Goal: Task Accomplishment & Management: Complete application form

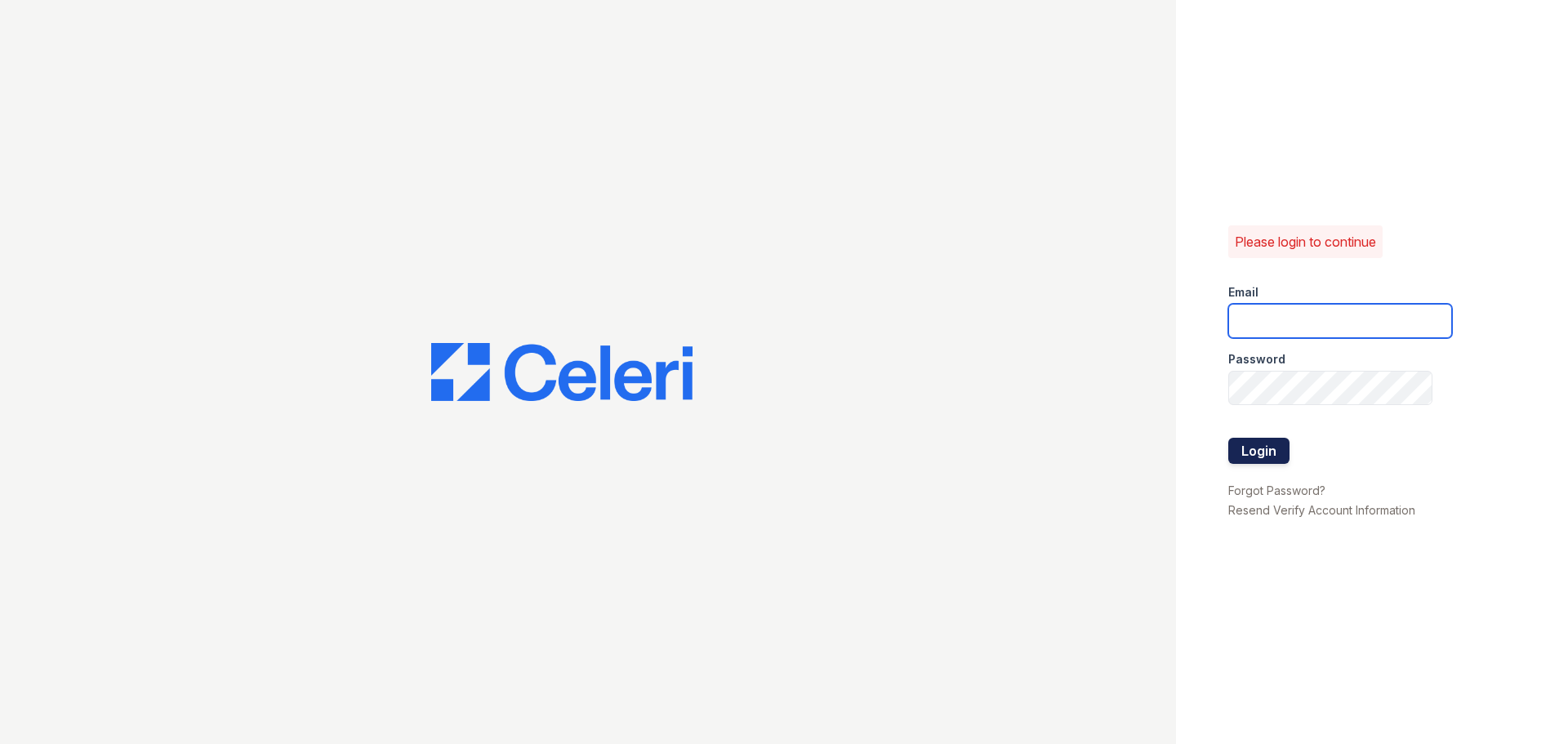
type input "[EMAIL_ADDRESS][DOMAIN_NAME]"
click at [1285, 442] on button "Login" at bounding box center [1258, 451] width 61 height 26
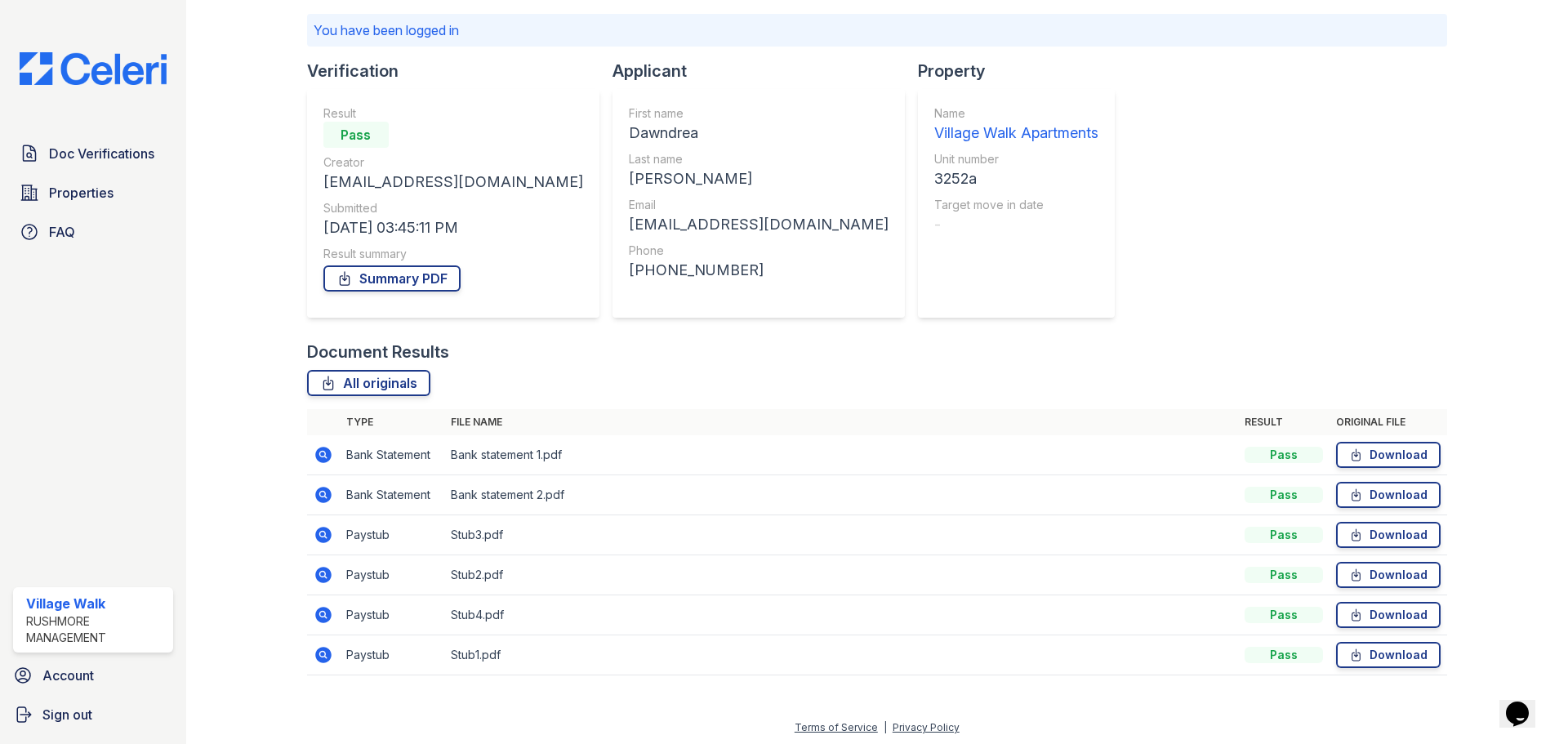
scroll to position [110, 0]
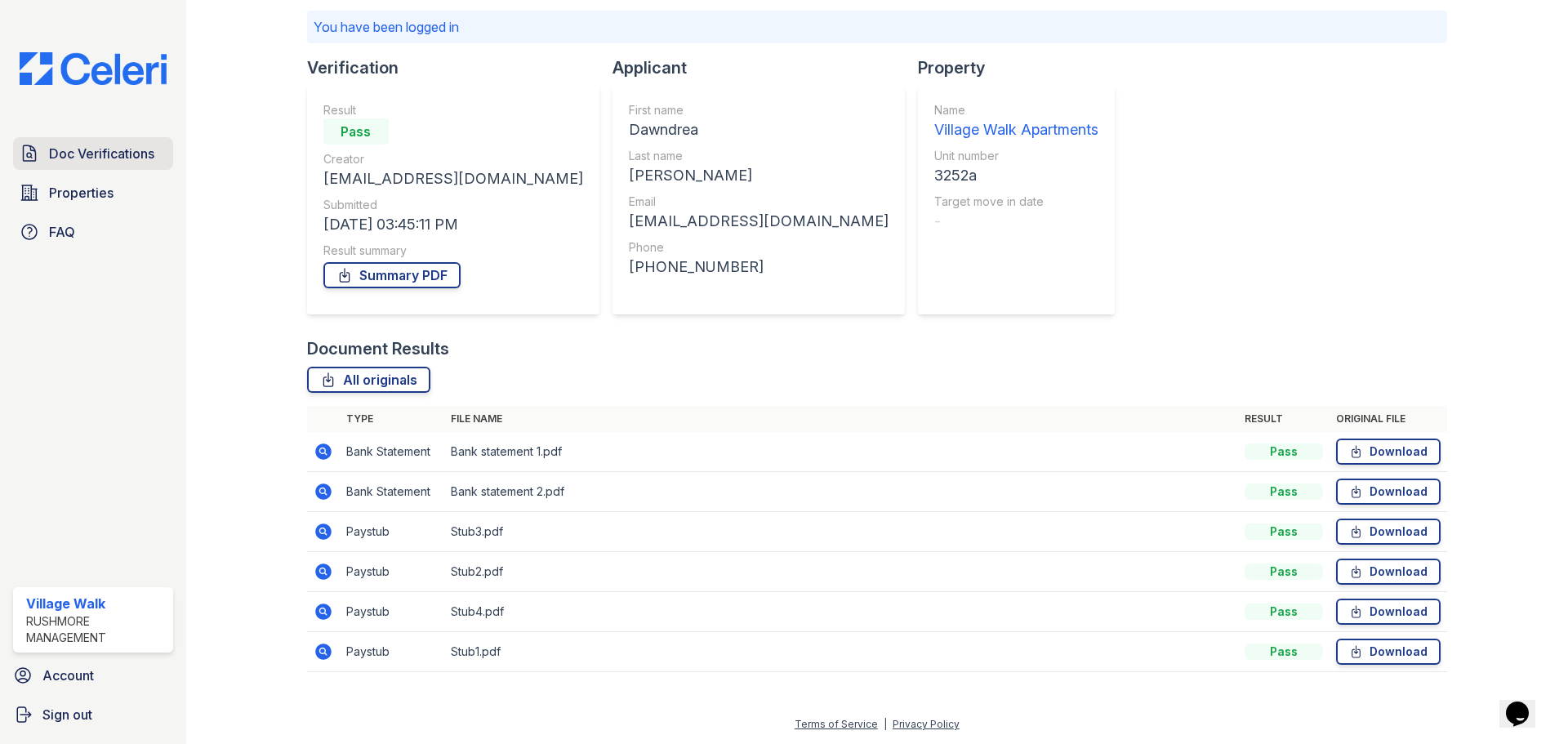
click at [72, 154] on span "Doc Verifications" at bounding box center [102, 153] width 105 height 20
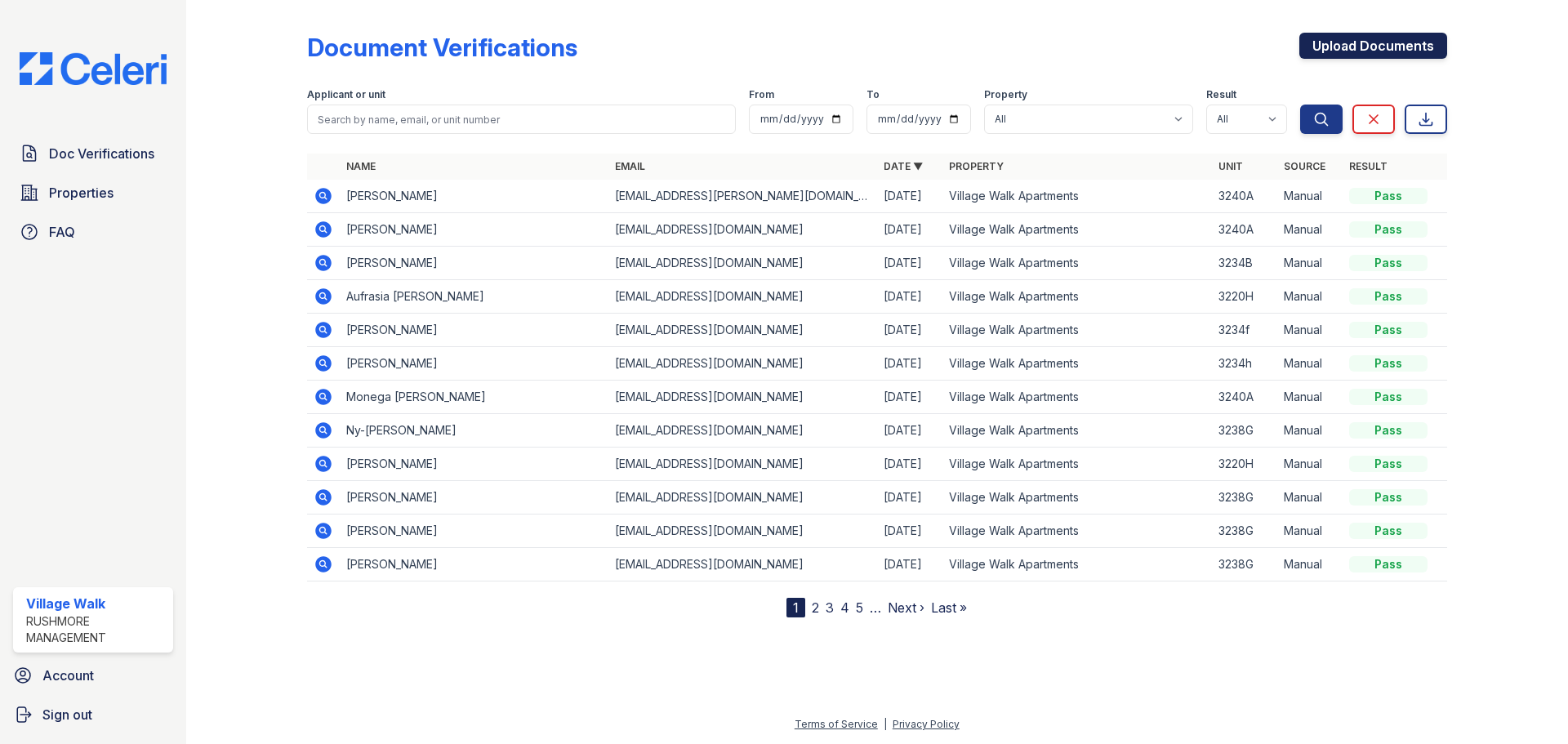
click at [1332, 45] on link "Upload Documents" at bounding box center [1373, 46] width 147 height 26
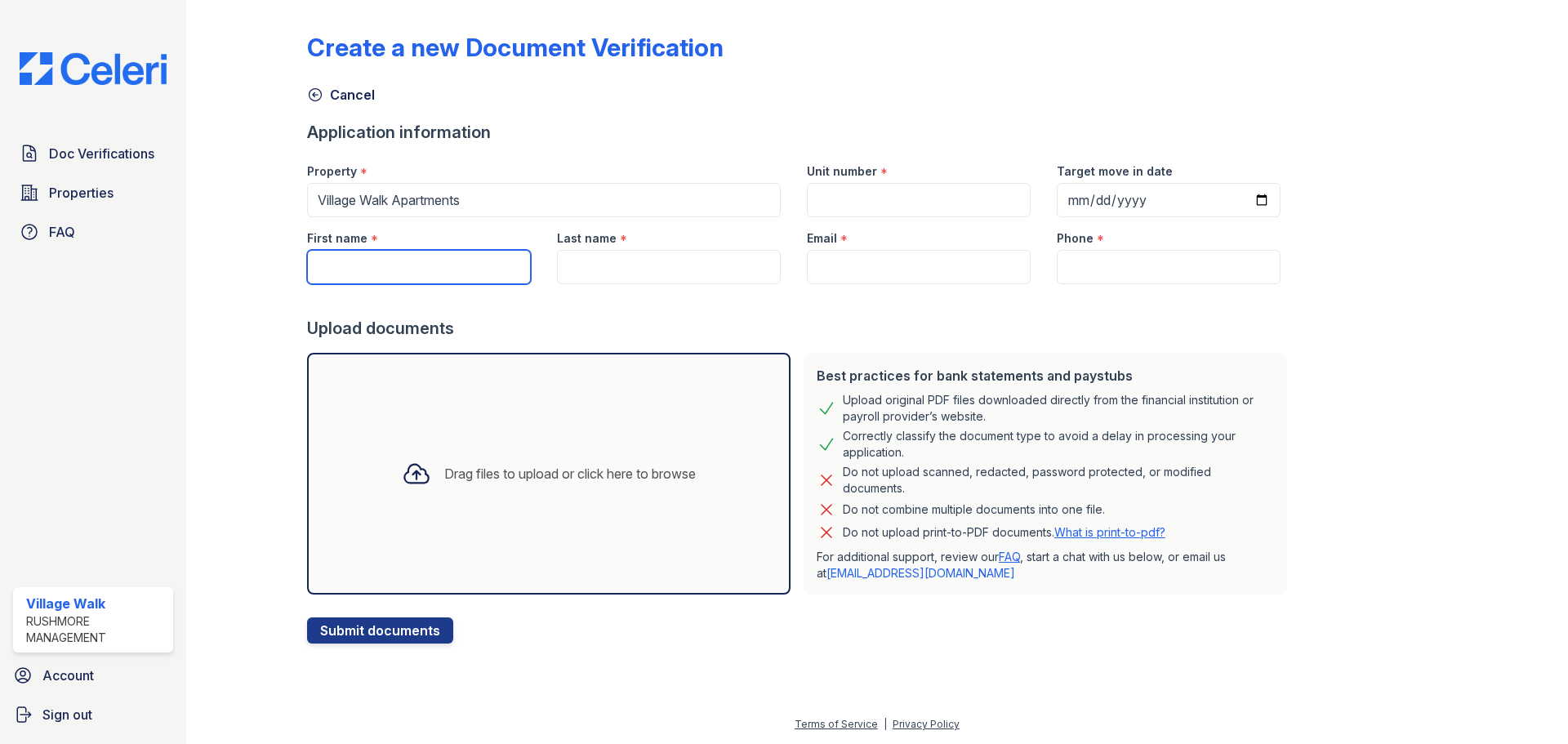
click at [431, 276] on input "First name" at bounding box center [418, 267] width 223 height 34
paste input "Alexis Morgan Shea"
drag, startPoint x: 405, startPoint y: 269, endPoint x: 361, endPoint y: 269, distance: 44.0
click at [361, 269] on input "Alexis Morgan Shea" at bounding box center [418, 267] width 223 height 34
drag, startPoint x: 444, startPoint y: 268, endPoint x: 362, endPoint y: 271, distance: 82.1
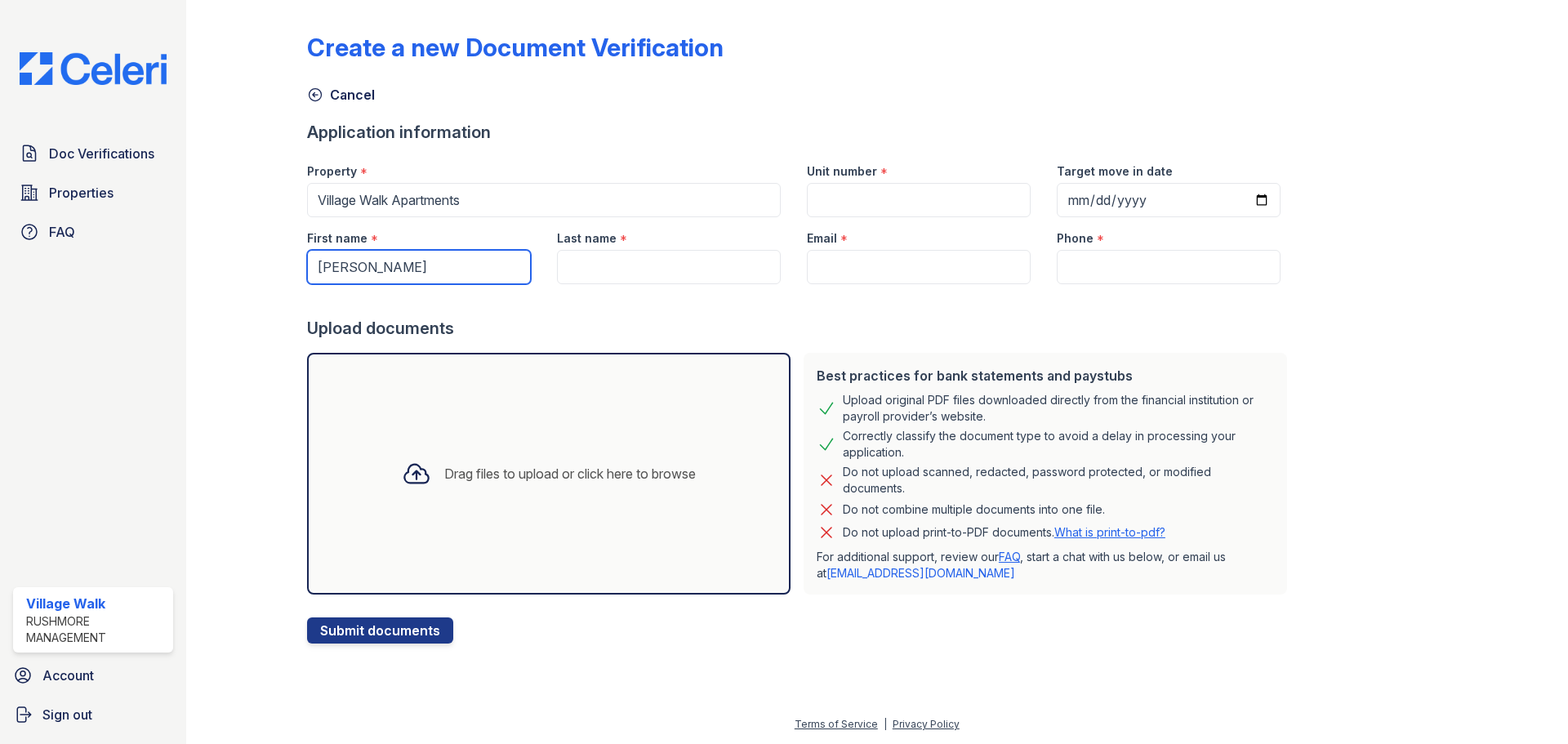
click at [362, 271] on input "Alexis Shea" at bounding box center [418, 267] width 223 height 34
type input "Alexis Shea"
click at [607, 257] on input "Last name" at bounding box center [668, 267] width 223 height 34
click at [700, 277] on input "Last name" at bounding box center [668, 267] width 223 height 34
paste input "Shea"
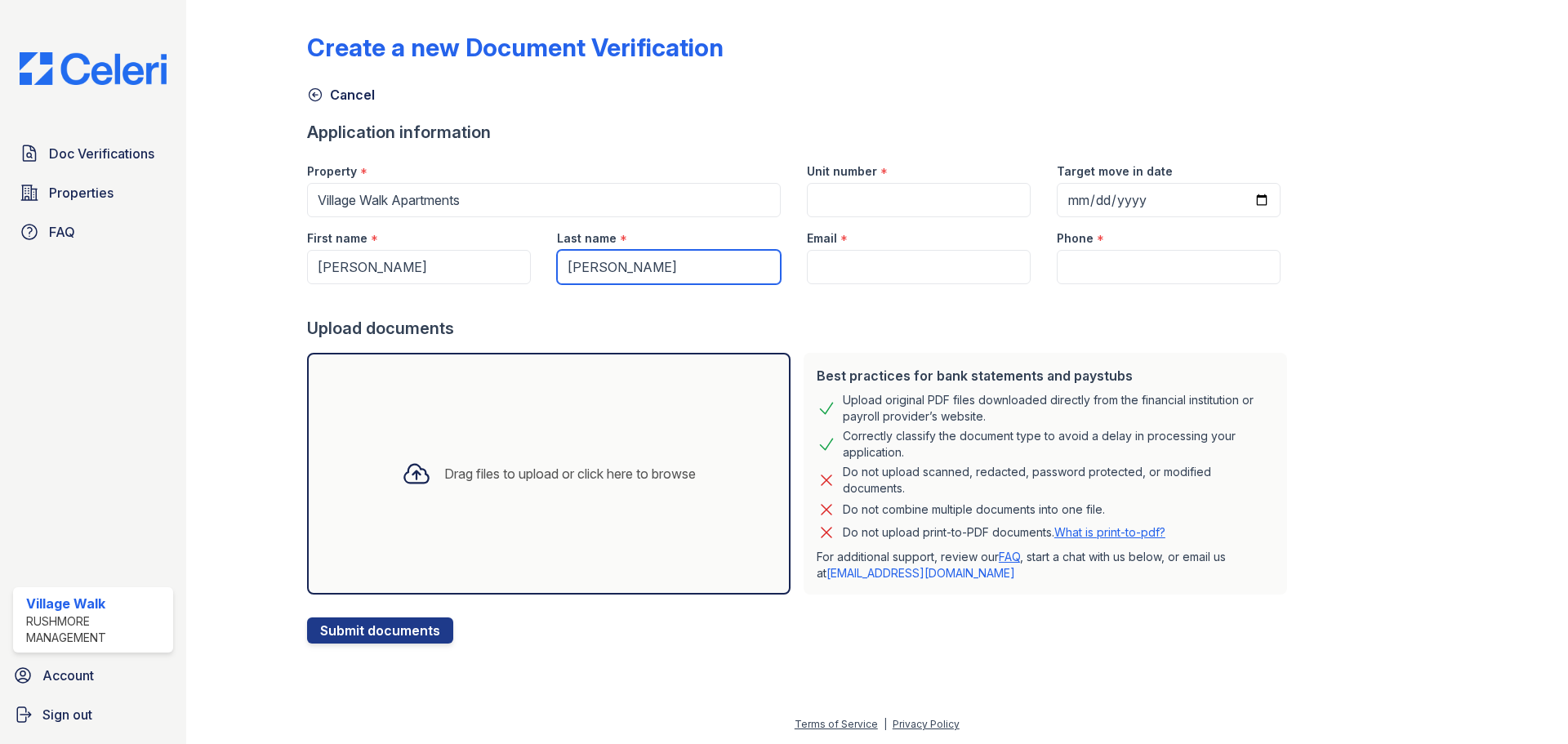
type input "Shea"
click at [1069, 258] on input "Phone" at bounding box center [1168, 267] width 223 height 34
paste input "(845) 707-1726"
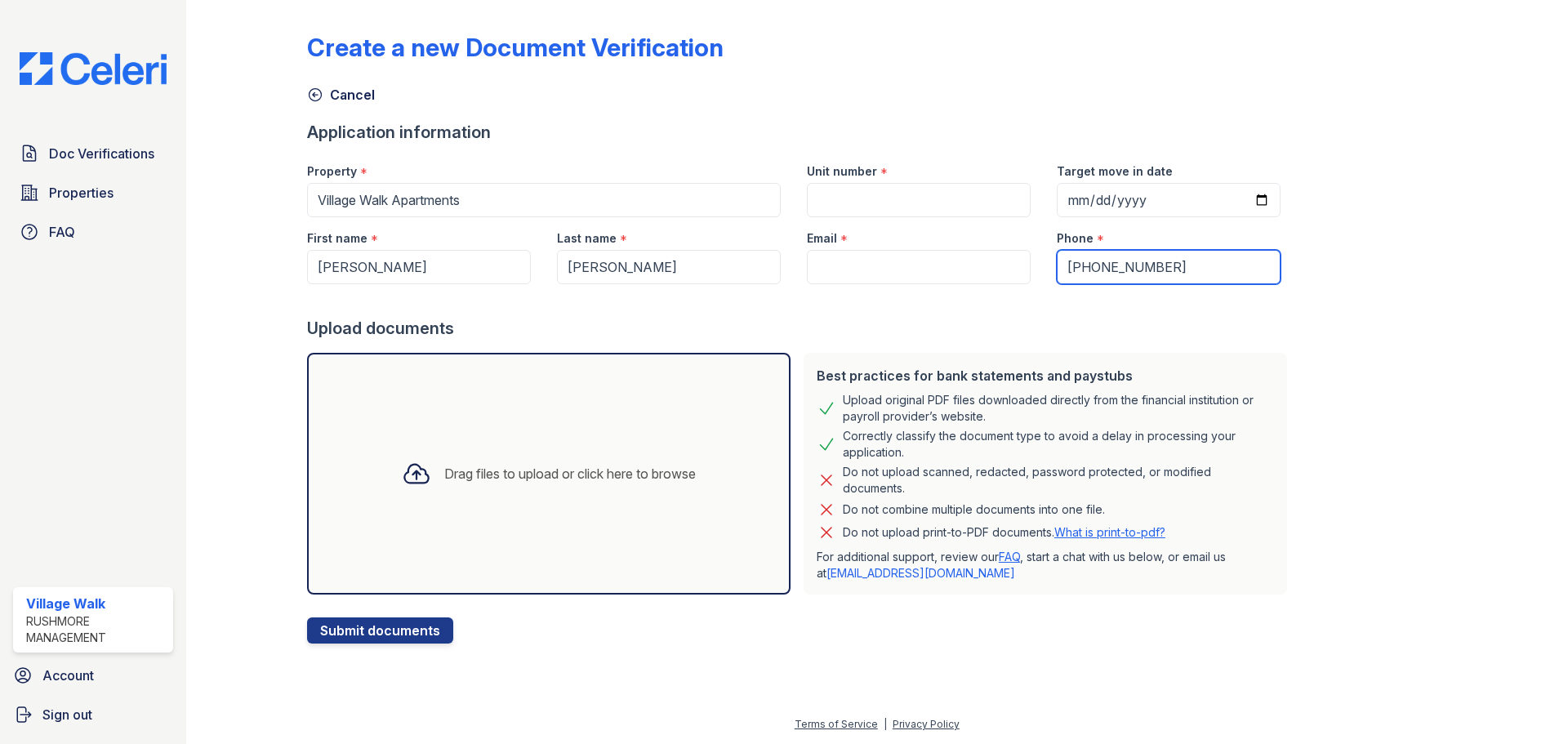
type input "(845) 707-1726"
click at [856, 197] on input "Unit number" at bounding box center [919, 200] width 223 height 34
type input "3234B"
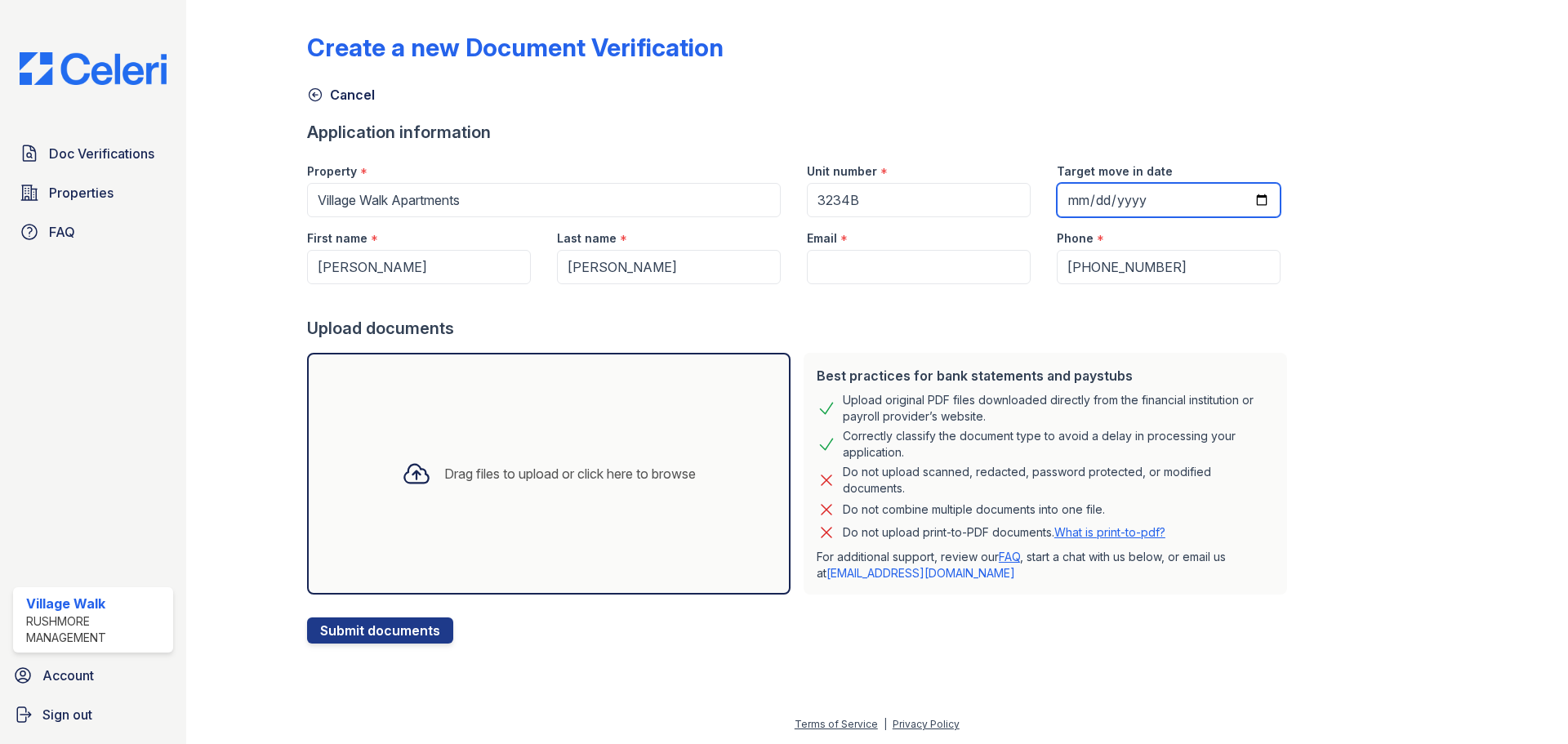
click at [1245, 197] on input "Target move in date" at bounding box center [1168, 200] width 223 height 34
type input "2025-09-29"
click at [917, 252] on input "Email" at bounding box center [919, 267] width 223 height 34
paste input "amscs19@gmail.com"
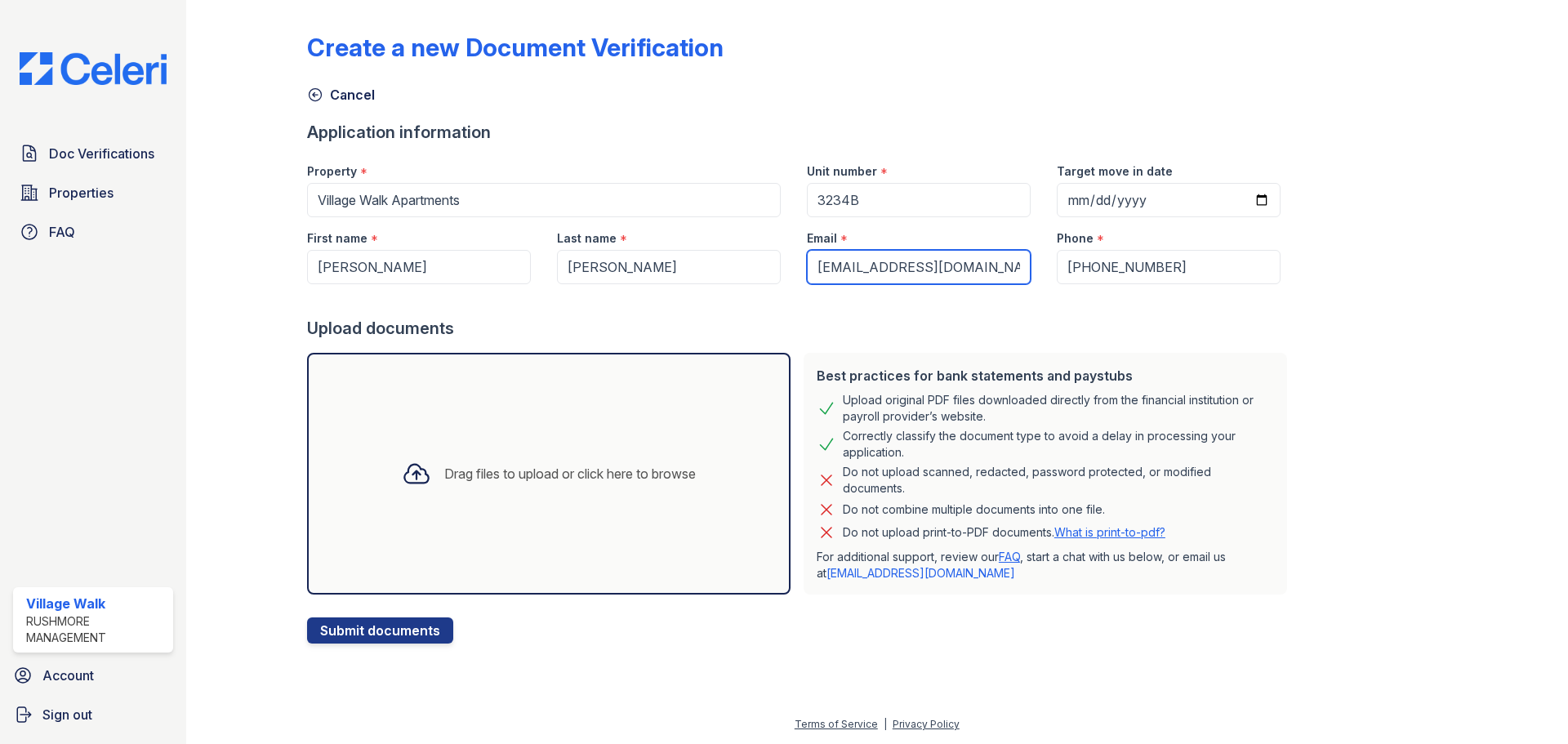
type input "amscs19@gmail.com"
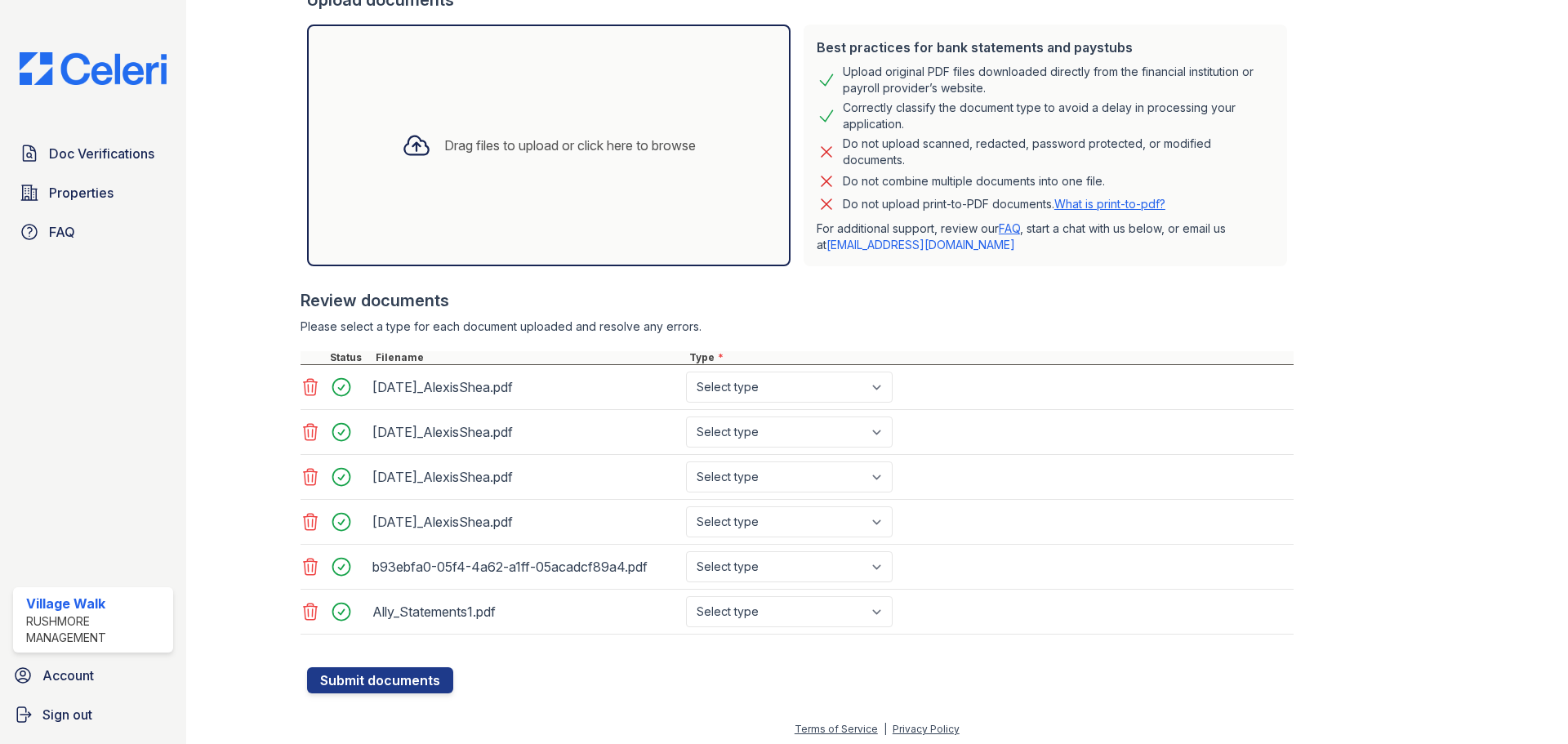
scroll to position [333, 0]
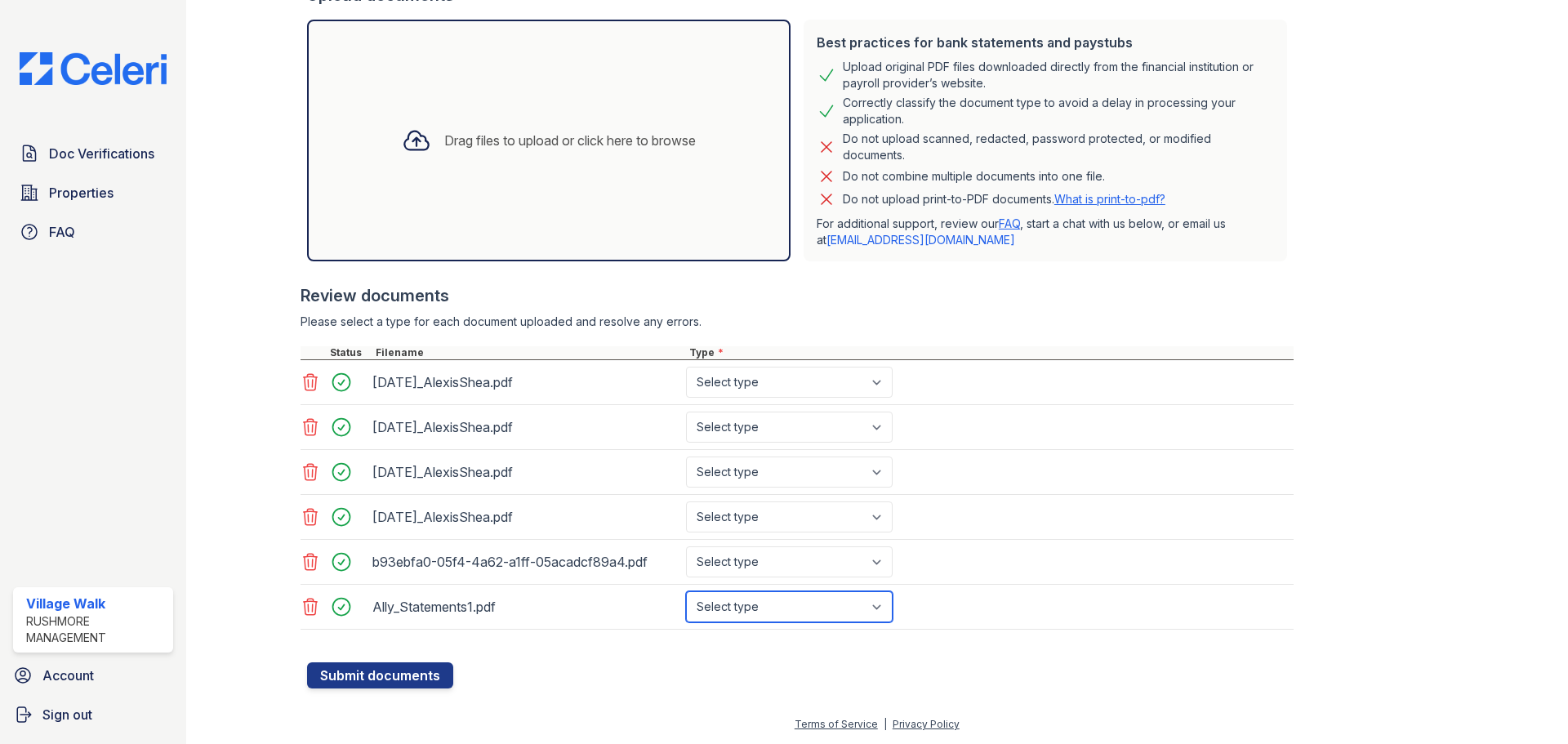
click at [866, 608] on select "Select type Paystub Bank Statement Offer Letter Tax Documents Benefit Award Let…" at bounding box center [789, 607] width 207 height 31
select select "bank_statement"
click at [686, 591] on select "Select type Paystub Bank Statement Offer Letter Tax Documents Benefit Award Let…" at bounding box center [789, 607] width 207 height 31
click at [822, 556] on select "Select type Paystub Bank Statement Offer Letter Tax Documents Benefit Award Let…" at bounding box center [789, 561] width 207 height 31
select select "bank_statement"
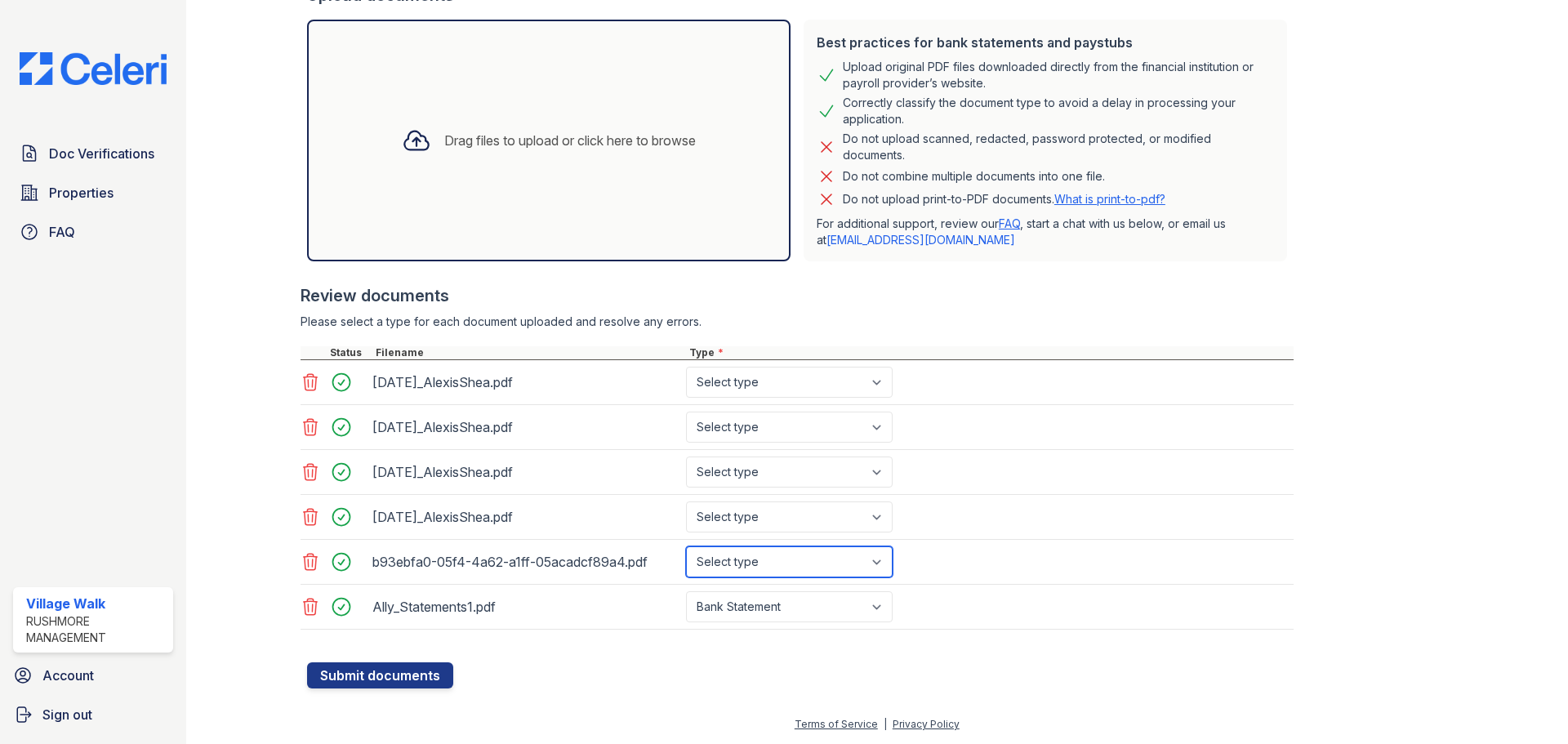
click at [686, 546] on select "Select type Paystub Bank Statement Offer Letter Tax Documents Benefit Award Let…" at bounding box center [789, 561] width 207 height 31
click at [780, 515] on select "Select type Paystub Bank Statement Offer Letter Tax Documents Benefit Award Let…" at bounding box center [789, 516] width 207 height 31
select select "paystub"
click at [686, 501] on select "Select type Paystub Bank Statement Offer Letter Tax Documents Benefit Award Let…" at bounding box center [789, 516] width 207 height 31
click at [758, 469] on select "Select type Paystub Bank Statement Offer Letter Tax Documents Benefit Award Let…" at bounding box center [789, 472] width 207 height 31
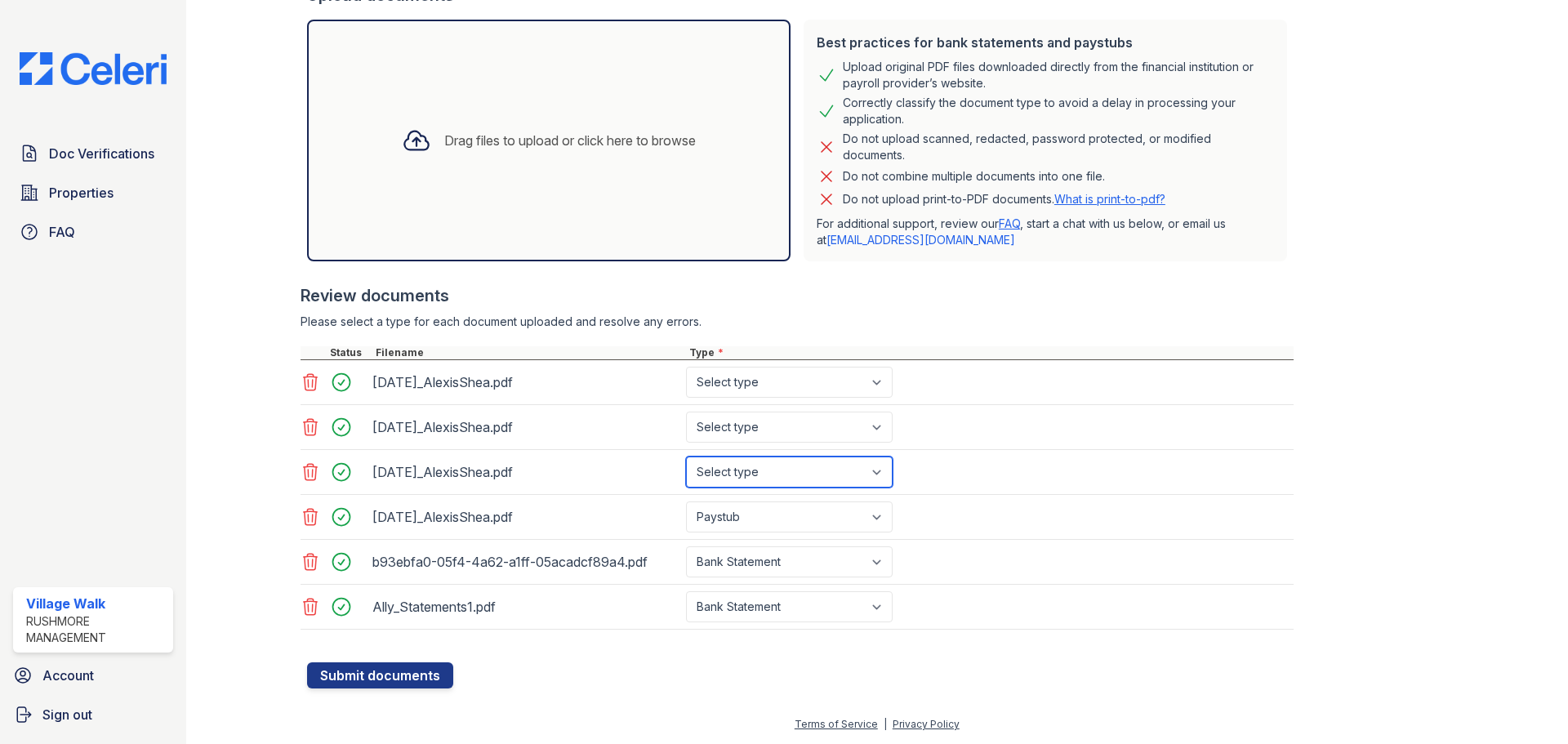
select select "paystub"
click at [686, 456] on select "Select type Paystub Bank Statement Offer Letter Tax Documents Benefit Award Let…" at bounding box center [789, 472] width 207 height 31
click at [750, 434] on select "Select type Paystub Bank Statement Offer Letter Tax Documents Benefit Award Let…" at bounding box center [789, 427] width 207 height 31
select select "paystub"
click at [686, 411] on select "Select type Paystub Bank Statement Offer Letter Tax Documents Benefit Award Let…" at bounding box center [789, 427] width 207 height 31
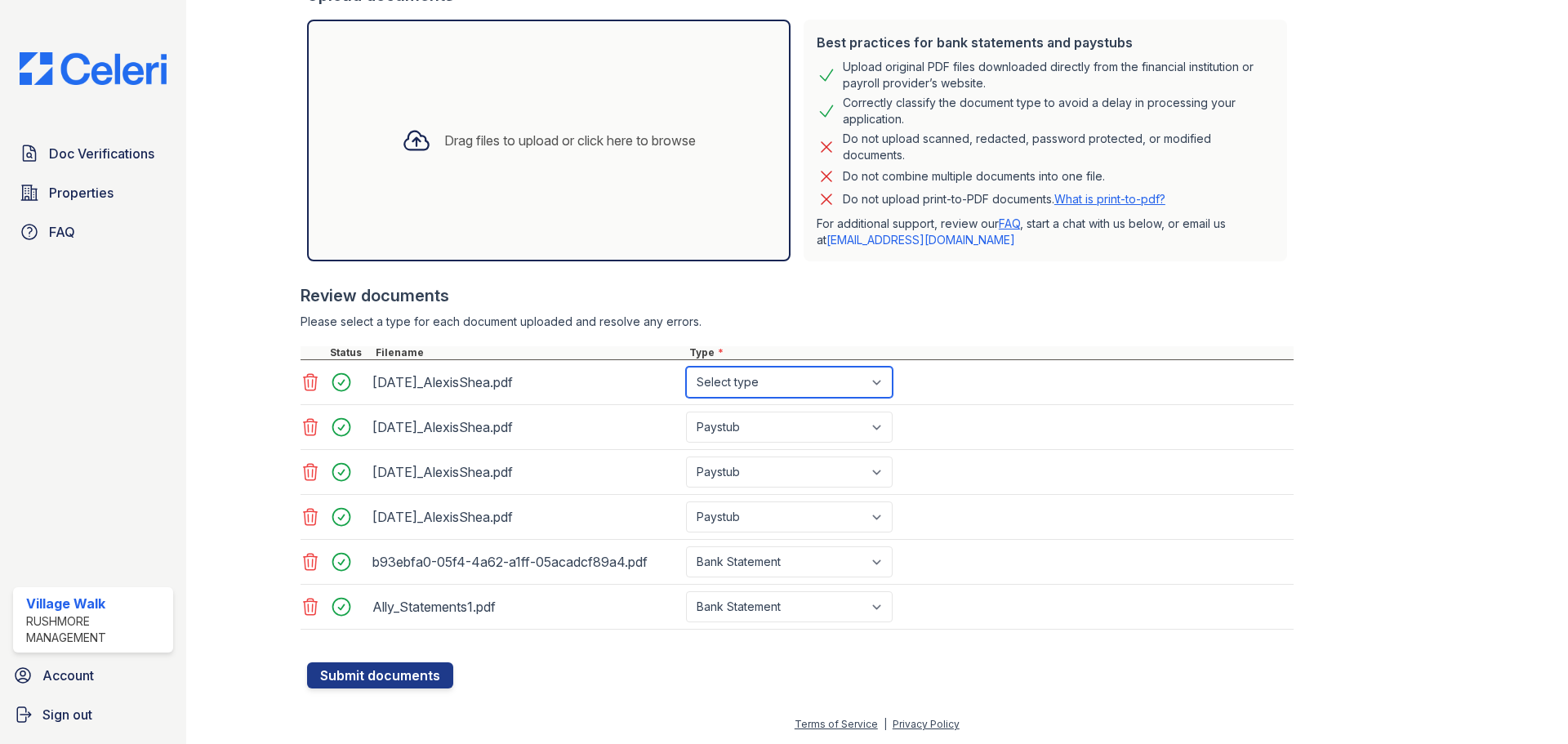
click at [751, 377] on select "Select type Paystub Bank Statement Offer Letter Tax Documents Benefit Award Let…" at bounding box center [789, 382] width 207 height 31
select select "paystub"
click at [686, 366] on select "Select type Paystub Bank Statement Offer Letter Tax Documents Benefit Award Let…" at bounding box center [789, 382] width 207 height 31
click at [402, 684] on button "Submit documents" at bounding box center [380, 675] width 147 height 26
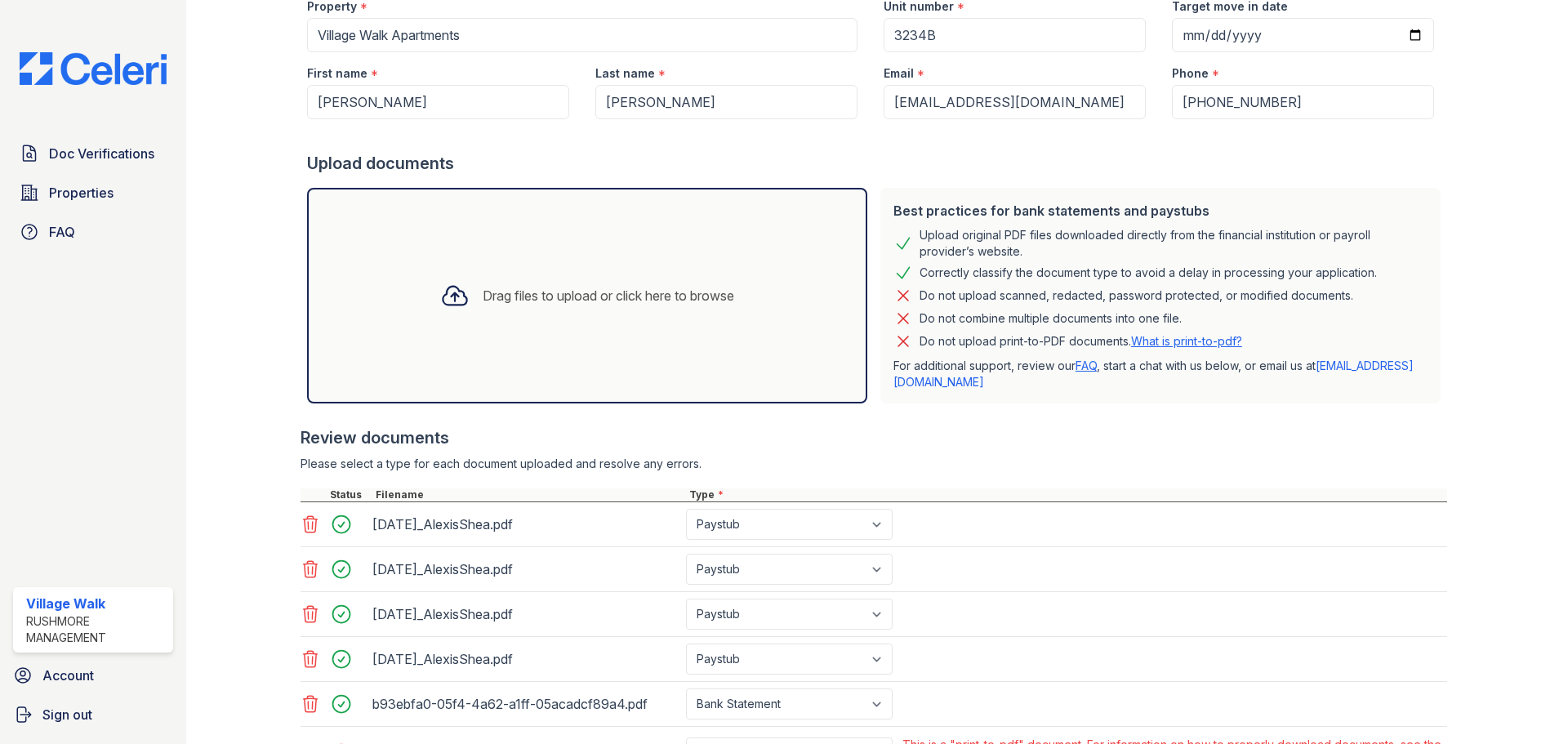
scroll to position [361, 0]
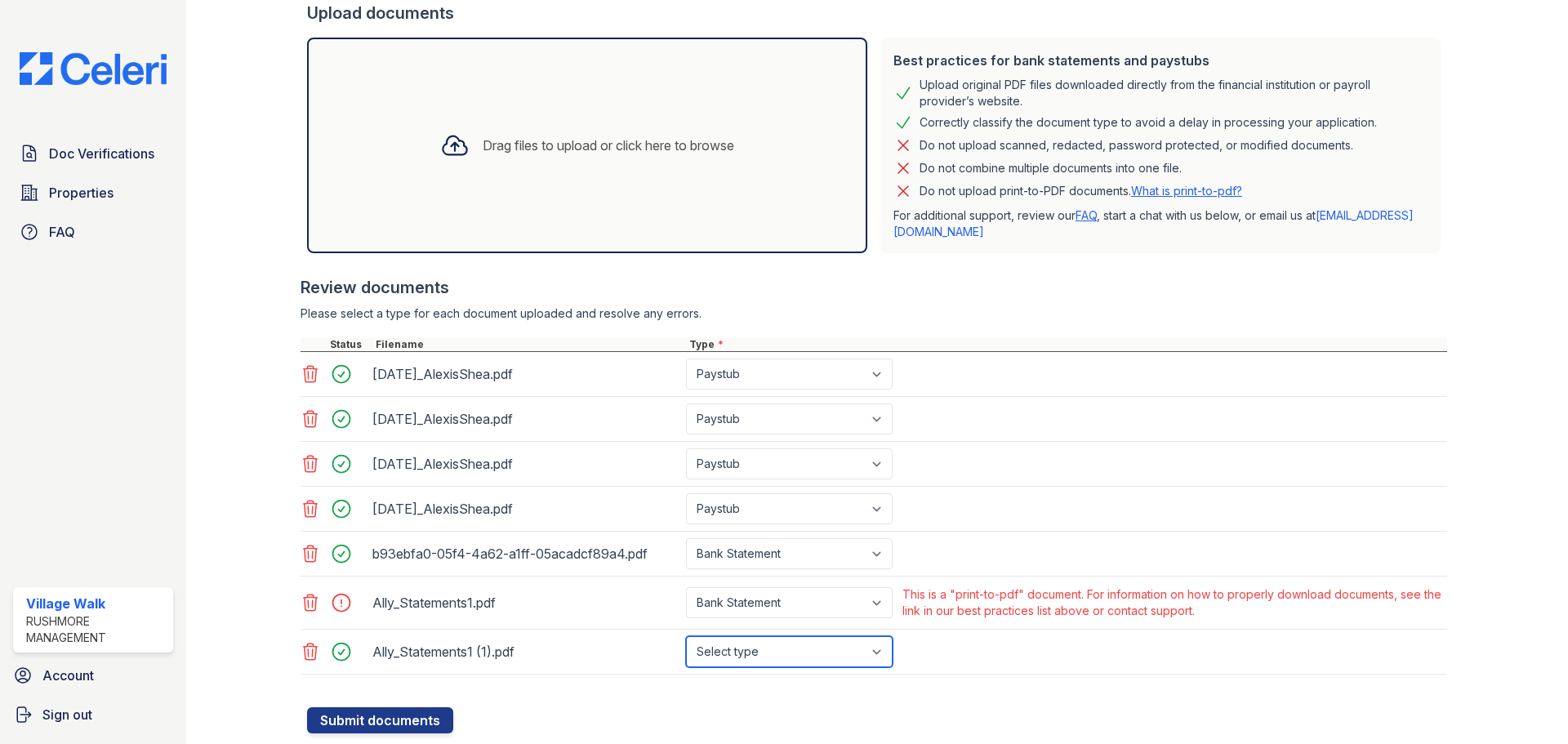
click at [855, 649] on select "Select type Paystub Bank Statement Offer Letter Tax Documents Benefit Award Let…" at bounding box center [789, 652] width 207 height 31
select select "bank_statement"
click at [686, 636] on select "Select type Paystub Bank Statement Offer Letter Tax Documents Benefit Award Let…" at bounding box center [789, 652] width 207 height 31
click at [306, 603] on icon at bounding box center [310, 602] width 20 height 20
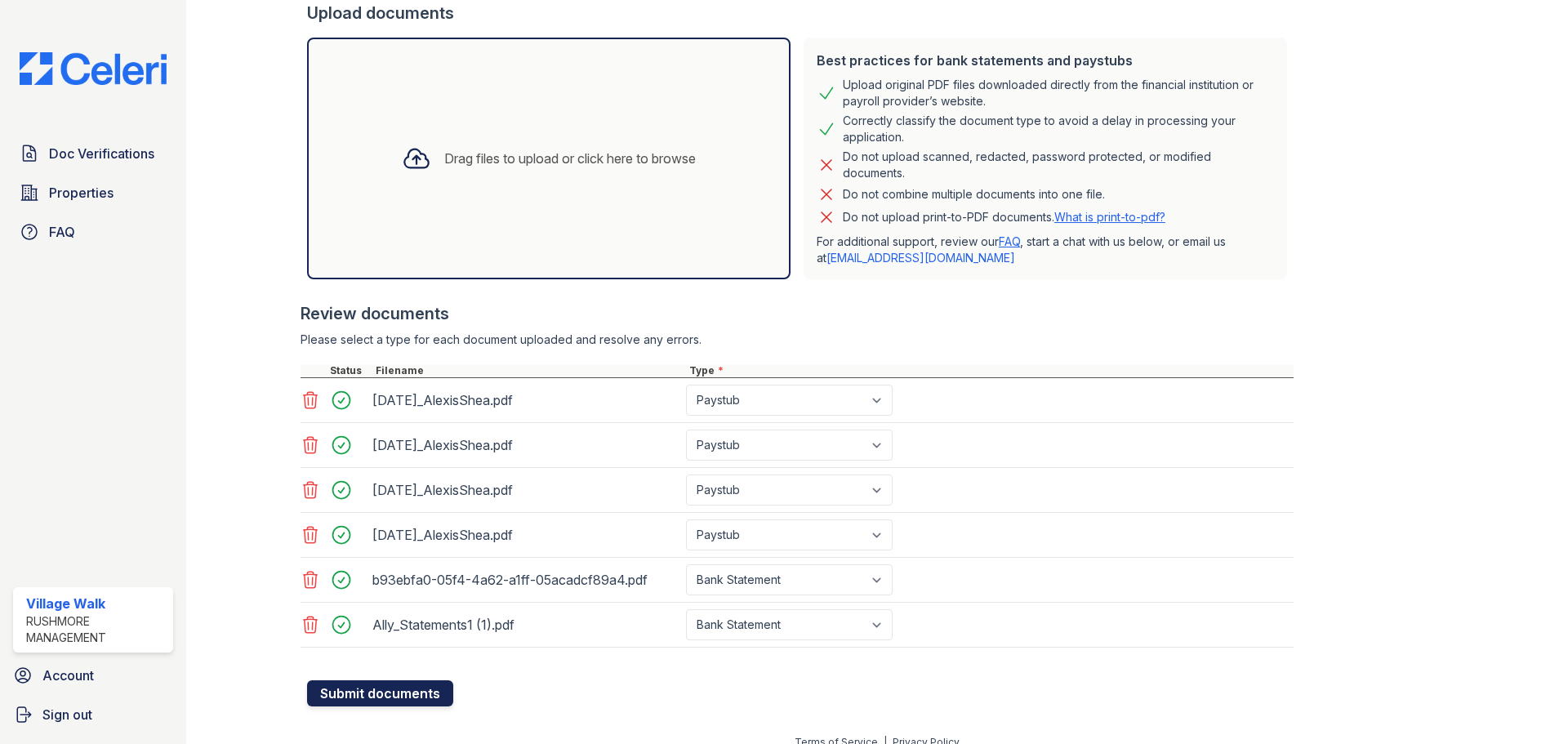
click at [361, 686] on button "Submit documents" at bounding box center [380, 693] width 147 height 26
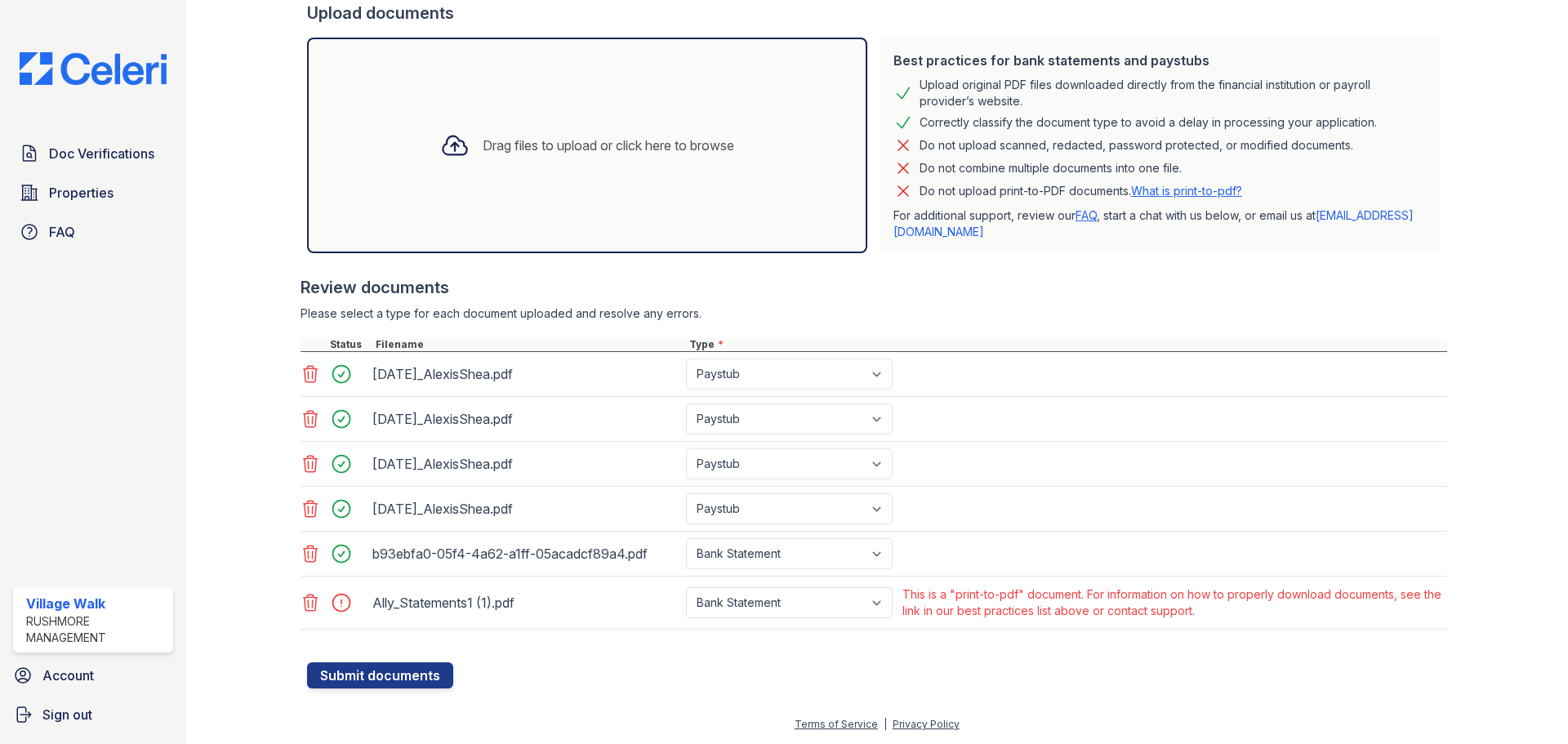
click at [316, 598] on icon at bounding box center [310, 602] width 14 height 16
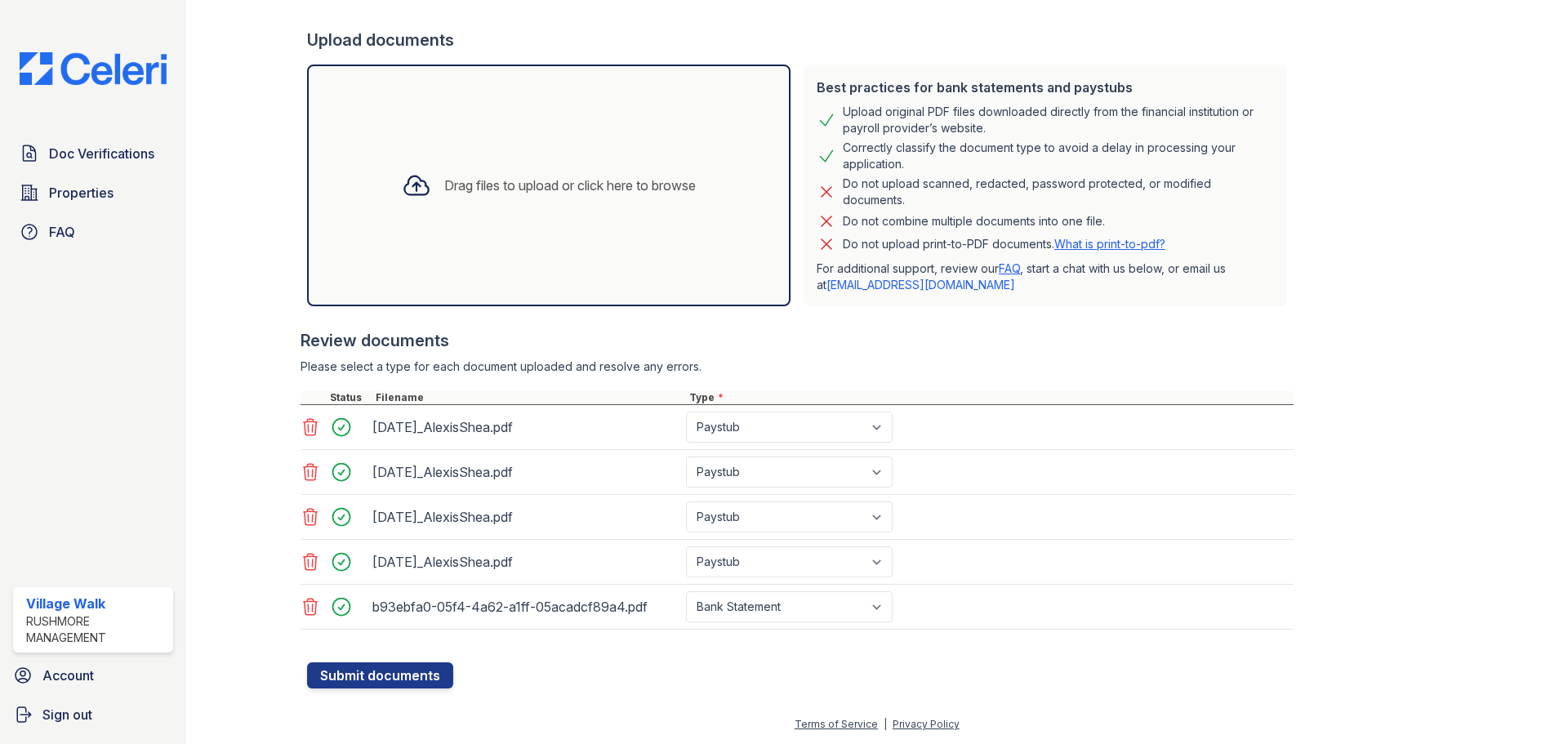
click at [570, 224] on div "Drag files to upload or click here to browse" at bounding box center [549, 185] width 484 height 241
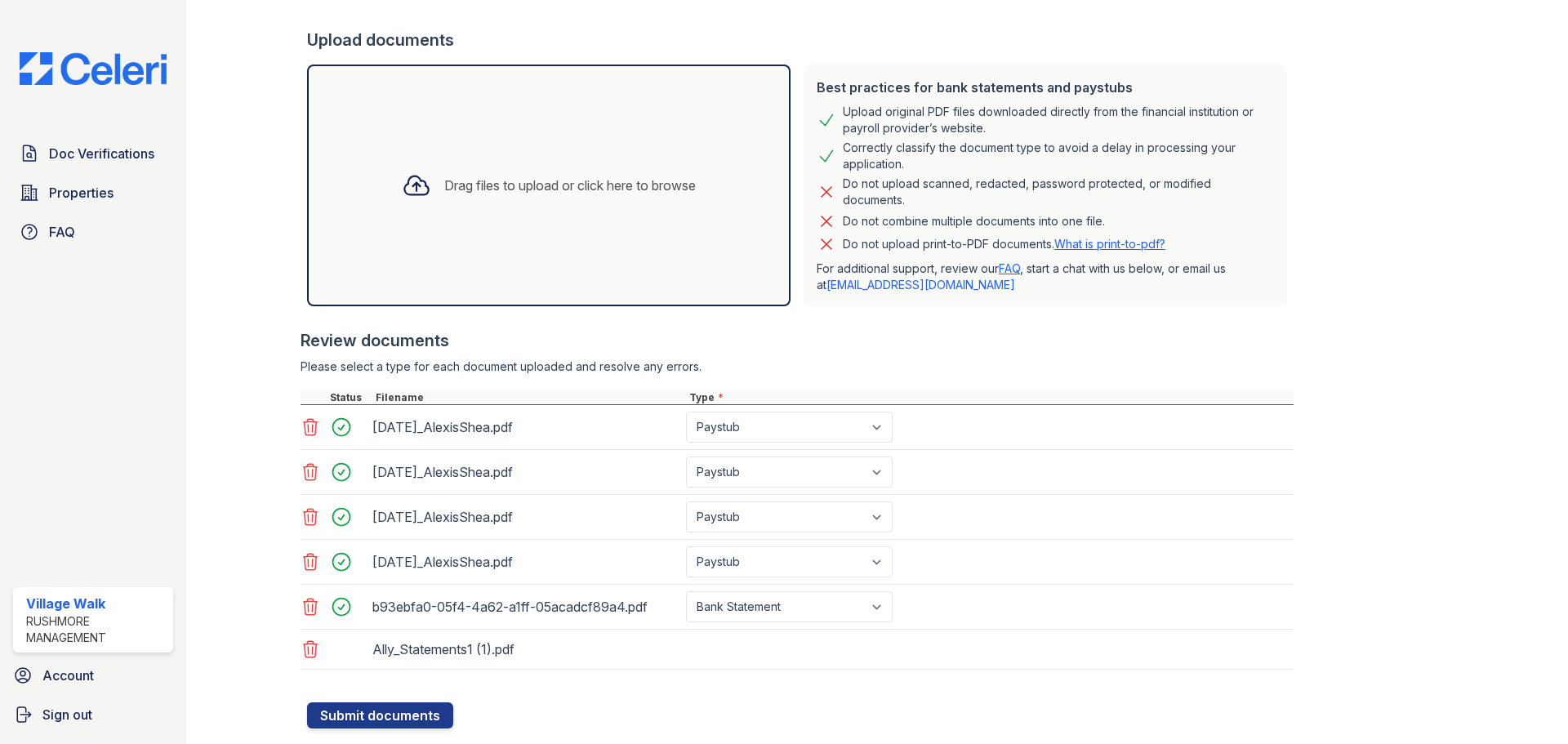
scroll to position [361, 0]
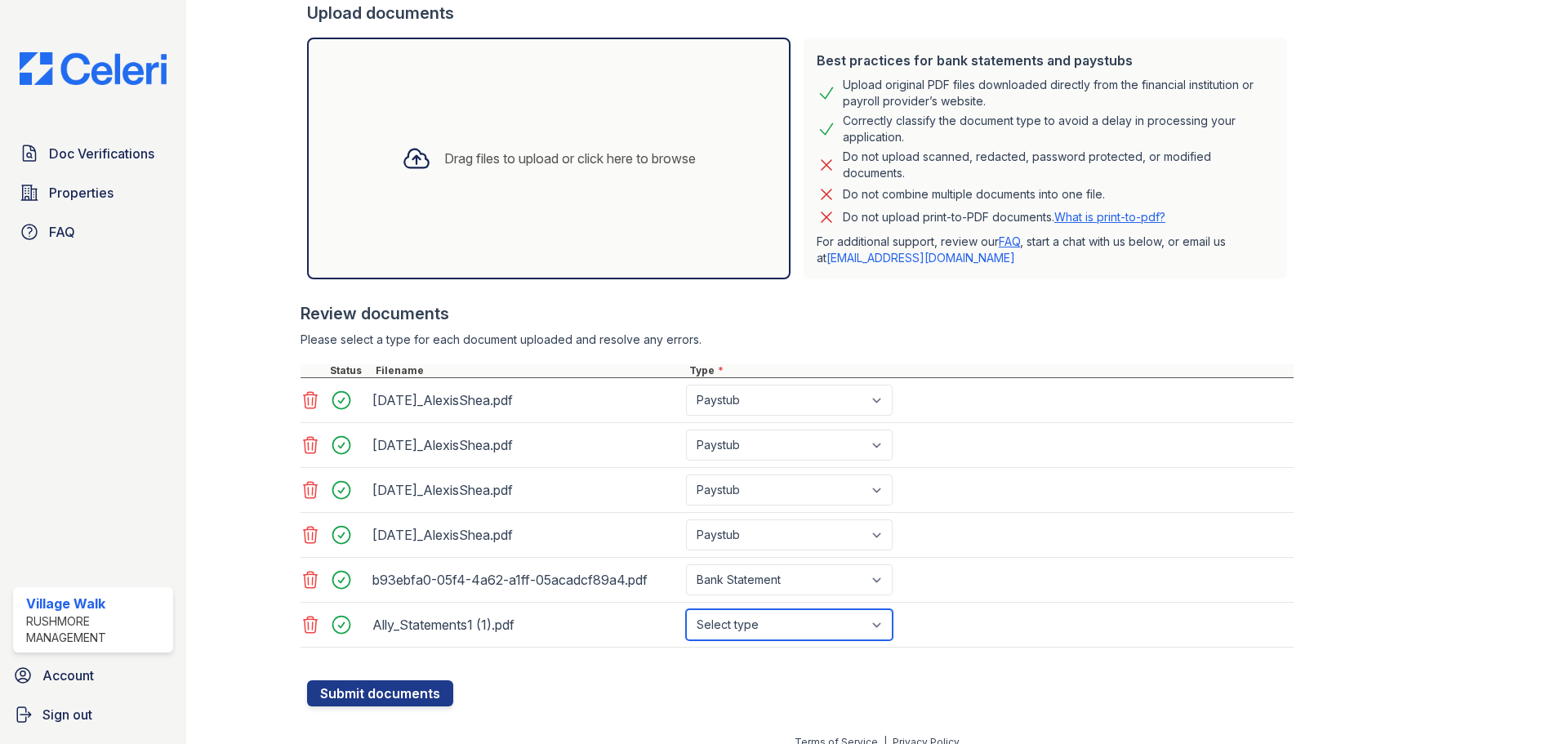
click at [781, 619] on select "Select type Paystub Bank Statement Offer Letter Tax Documents Benefit Award Let…" at bounding box center [789, 624] width 207 height 31
select select "bank_statement"
click at [686, 609] on select "Select type Paystub Bank Statement Offer Letter Tax Documents Benefit Award Let…" at bounding box center [789, 624] width 207 height 31
click at [407, 687] on button "Submit documents" at bounding box center [380, 693] width 147 height 26
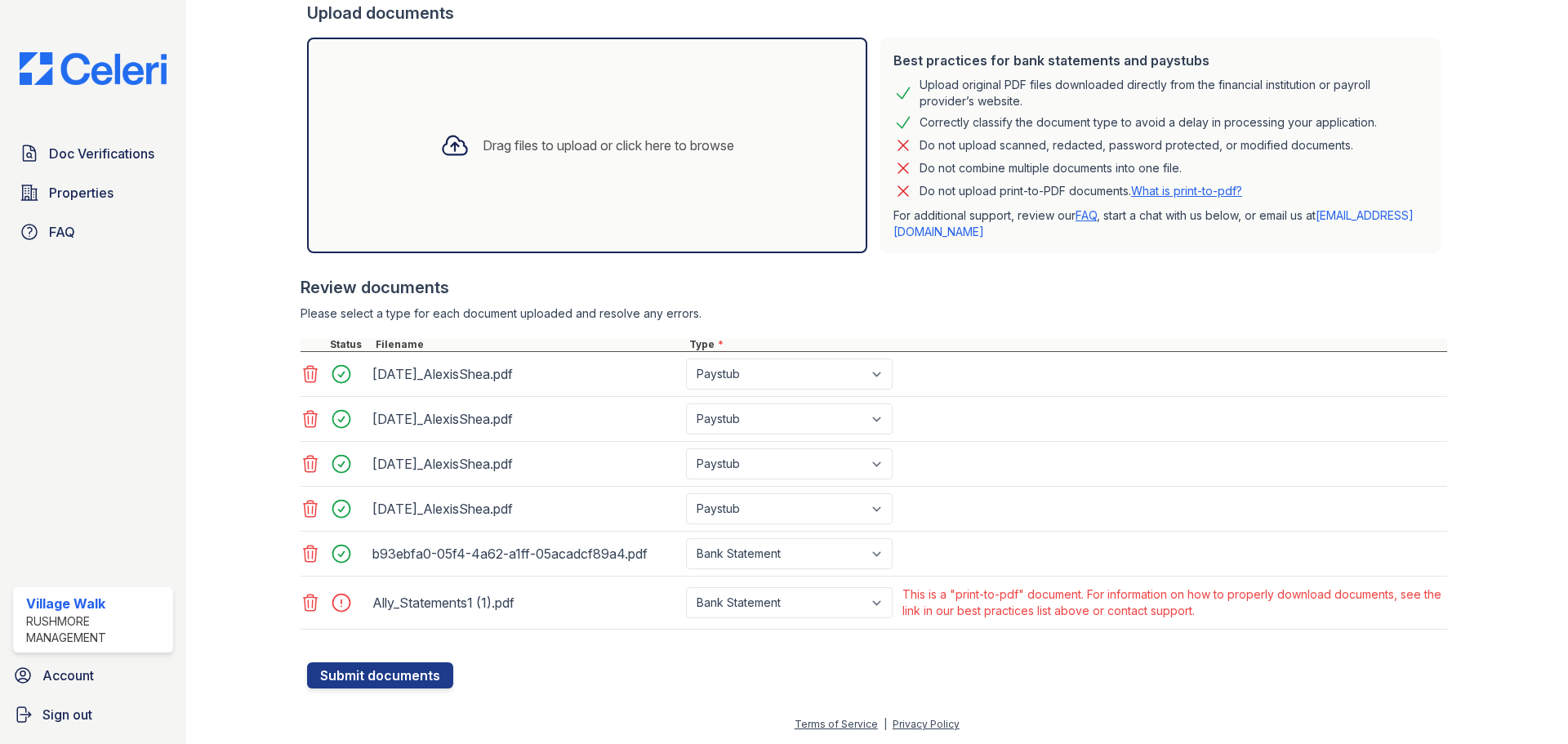
click at [310, 597] on icon at bounding box center [310, 602] width 14 height 16
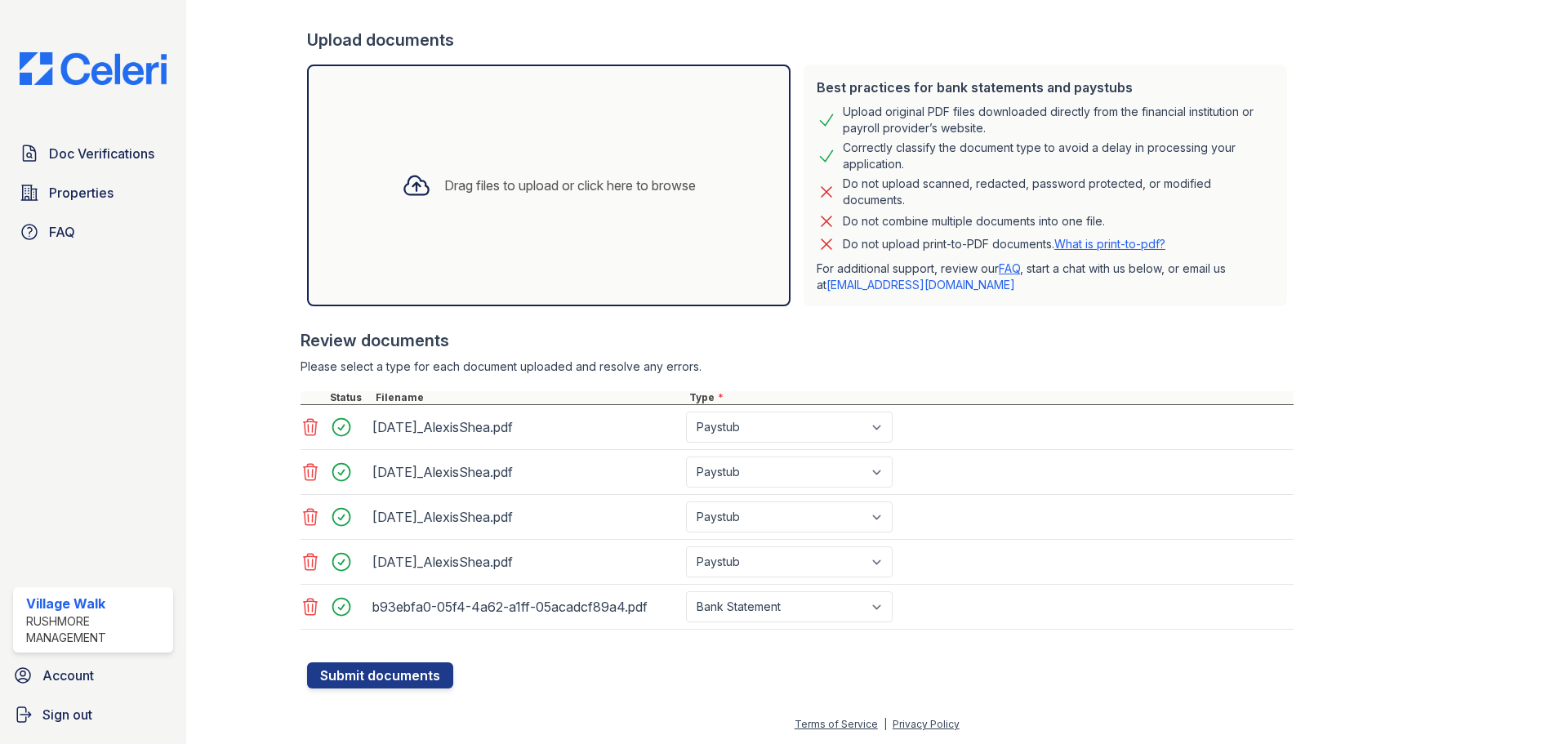
scroll to position [334, 0]
click at [394, 681] on button "Submit documents" at bounding box center [380, 675] width 147 height 26
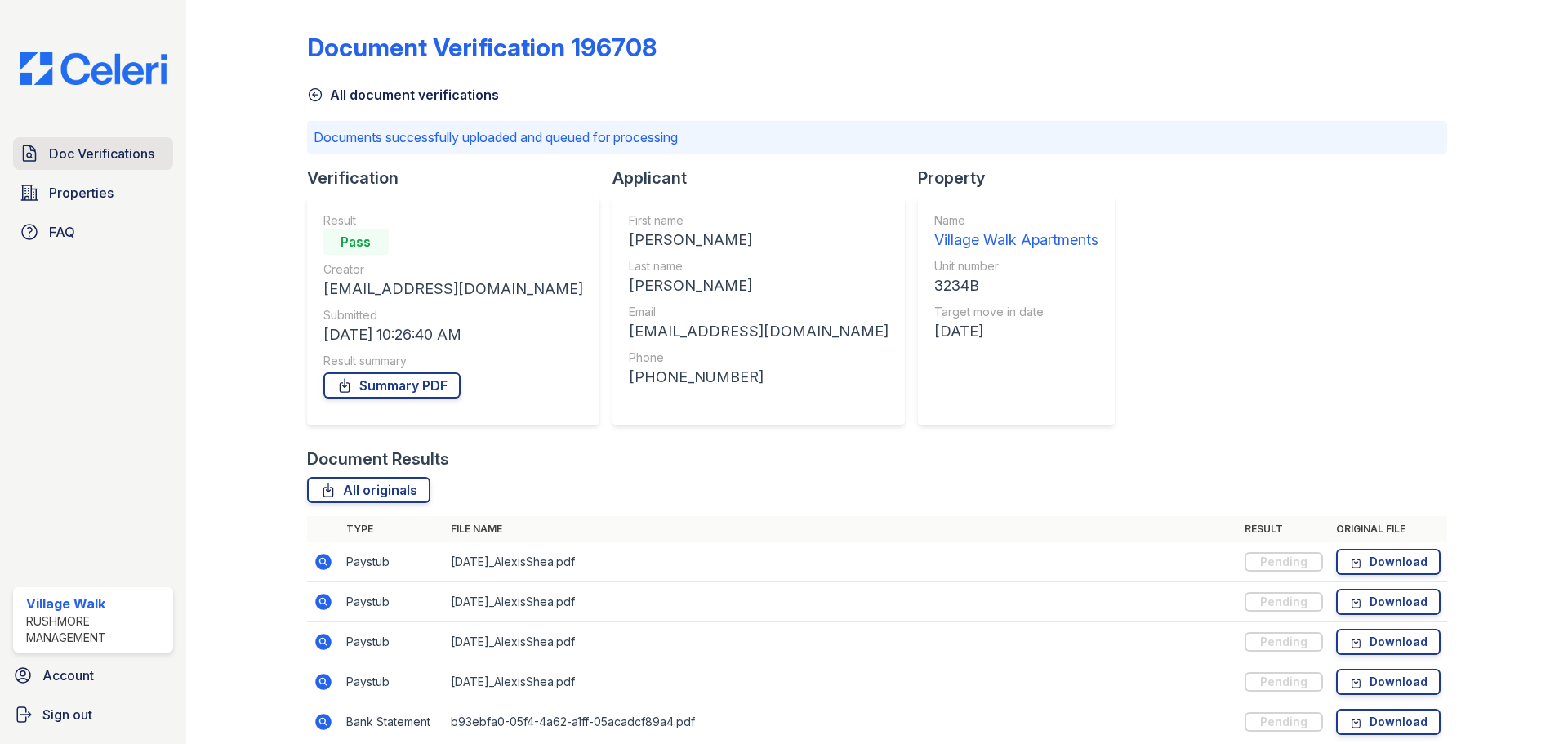
click at [48, 170] on link "Doc Verifications" at bounding box center [93, 153] width 160 height 33
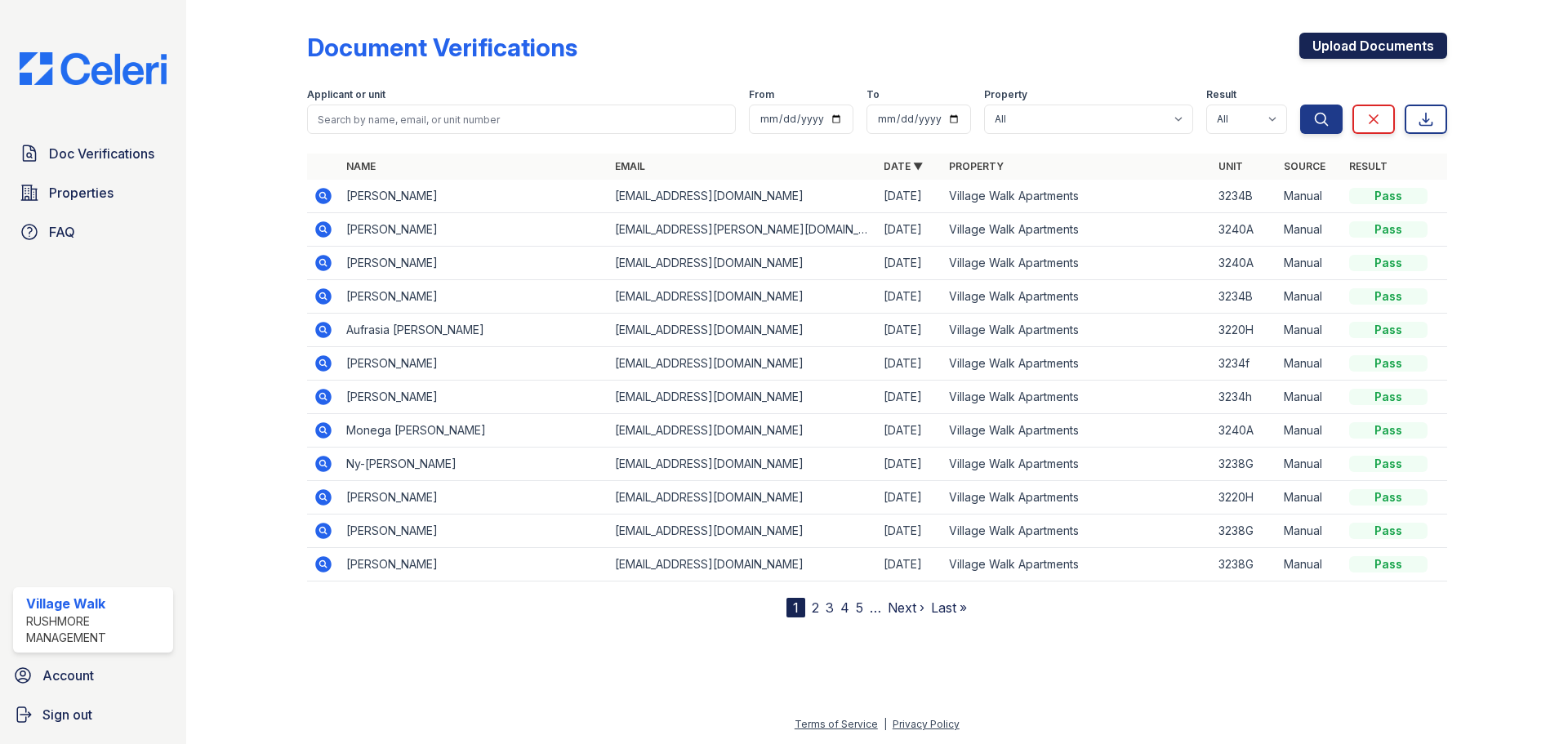
click at [1402, 52] on link "Upload Documents" at bounding box center [1373, 46] width 147 height 26
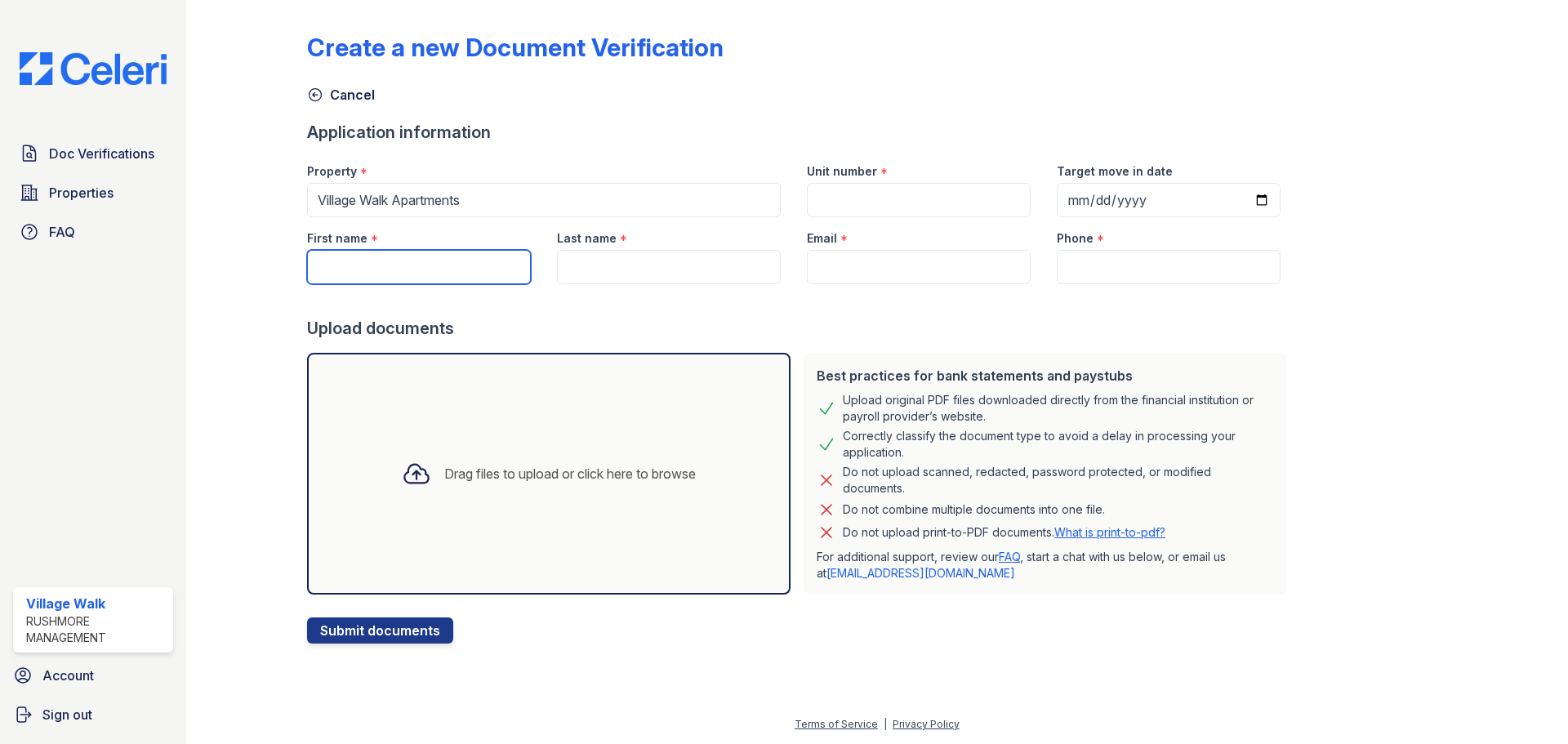
click at [478, 270] on input "First name" at bounding box center [418, 267] width 223 height 34
paste input "Jason Kingsbury"
drag, startPoint x: 504, startPoint y: 266, endPoint x: 357, endPoint y: 269, distance: 147.0
click at [357, 269] on input "Jason Kingsbury" at bounding box center [418, 267] width 223 height 34
type input "Jason"
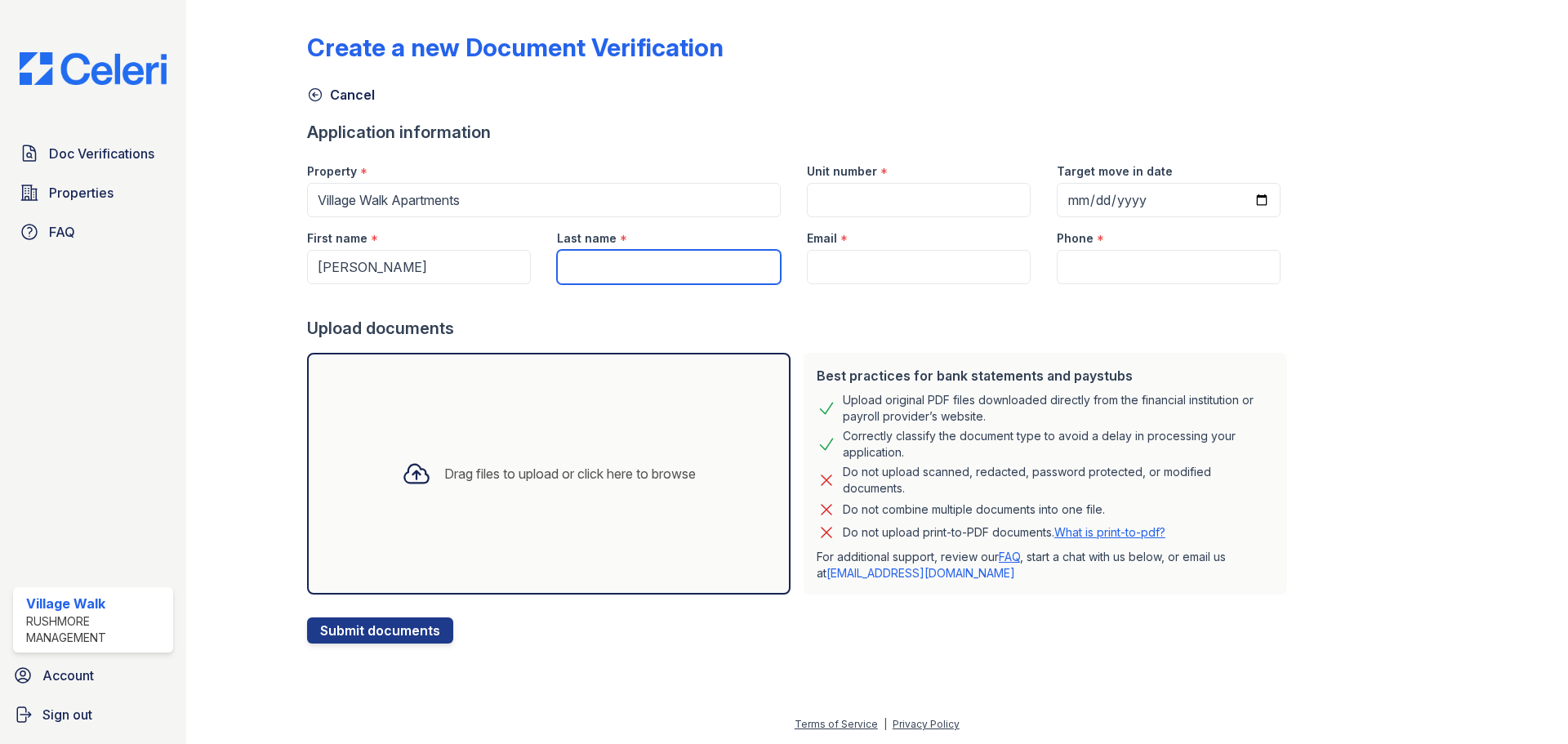
click at [700, 256] on input "Last name" at bounding box center [668, 267] width 223 height 34
paste input "Kingsbury"
type input "Kingsbury"
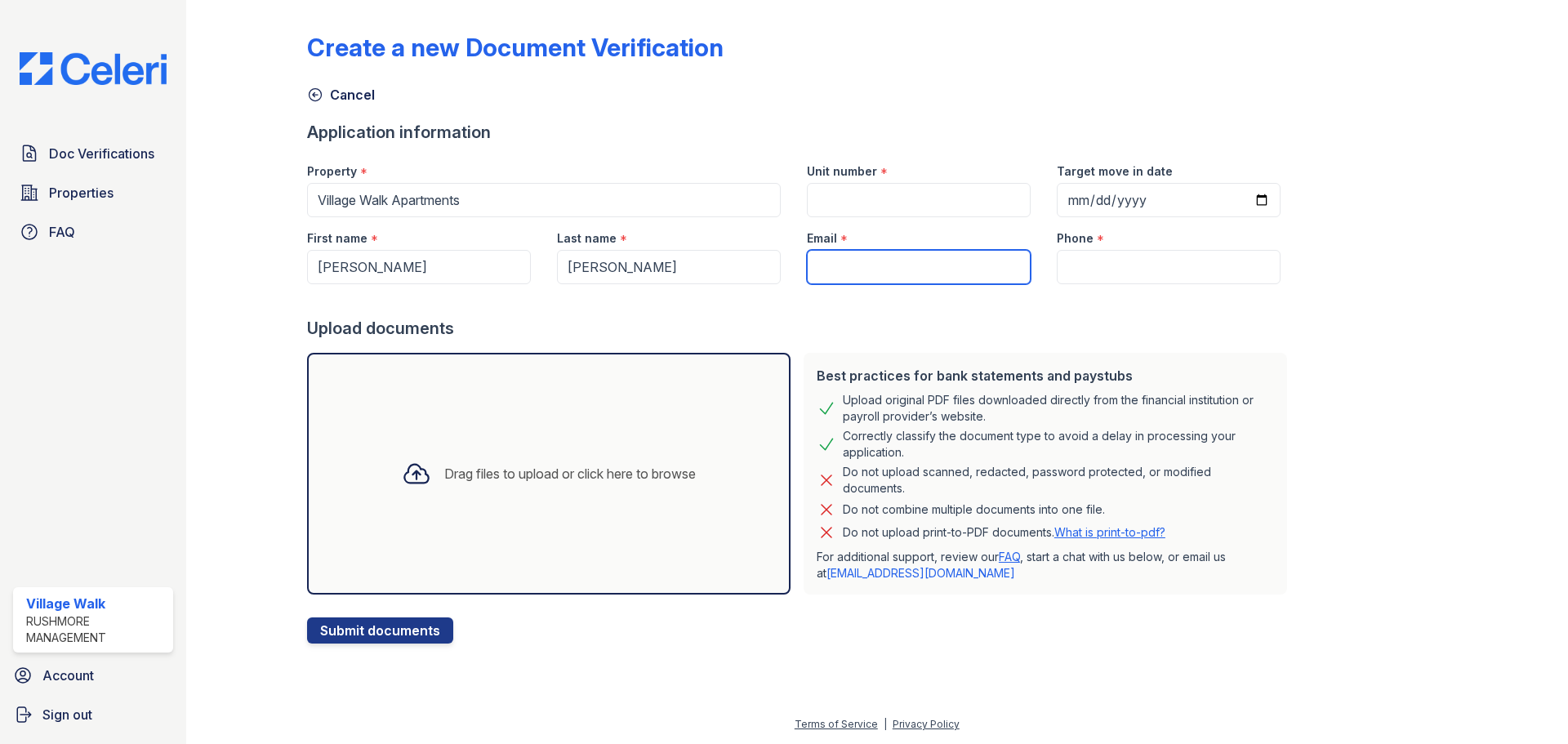
click at [862, 271] on input "Email" at bounding box center [919, 267] width 223 height 34
drag, startPoint x: 1101, startPoint y: 286, endPoint x: 1100, endPoint y: 272, distance: 14.0
click at [1101, 280] on form "Application information Property * Village Walk Apartments Unit number * Target…" at bounding box center [800, 382] width 987 height 522
click at [1100, 264] on input "Phone" at bounding box center [1168, 267] width 223 height 34
paste input "(757) 849-4156"
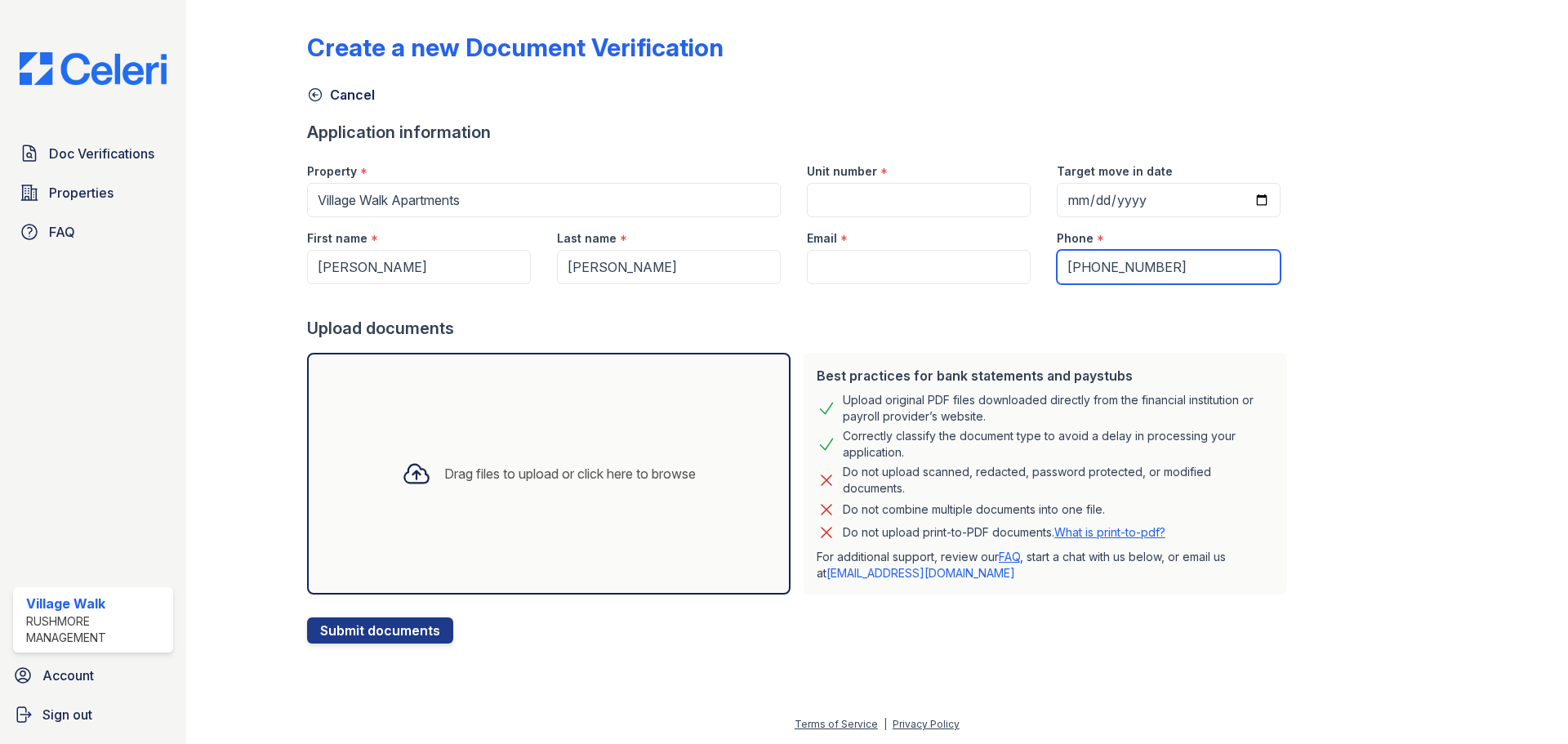
type input "(757) 849-4156"
click at [1238, 195] on input "Target move in date" at bounding box center [1168, 200] width 223 height 34
type input "2025-09-29"
click at [886, 207] on input "Unit number" at bounding box center [919, 200] width 223 height 34
type input "3234B"
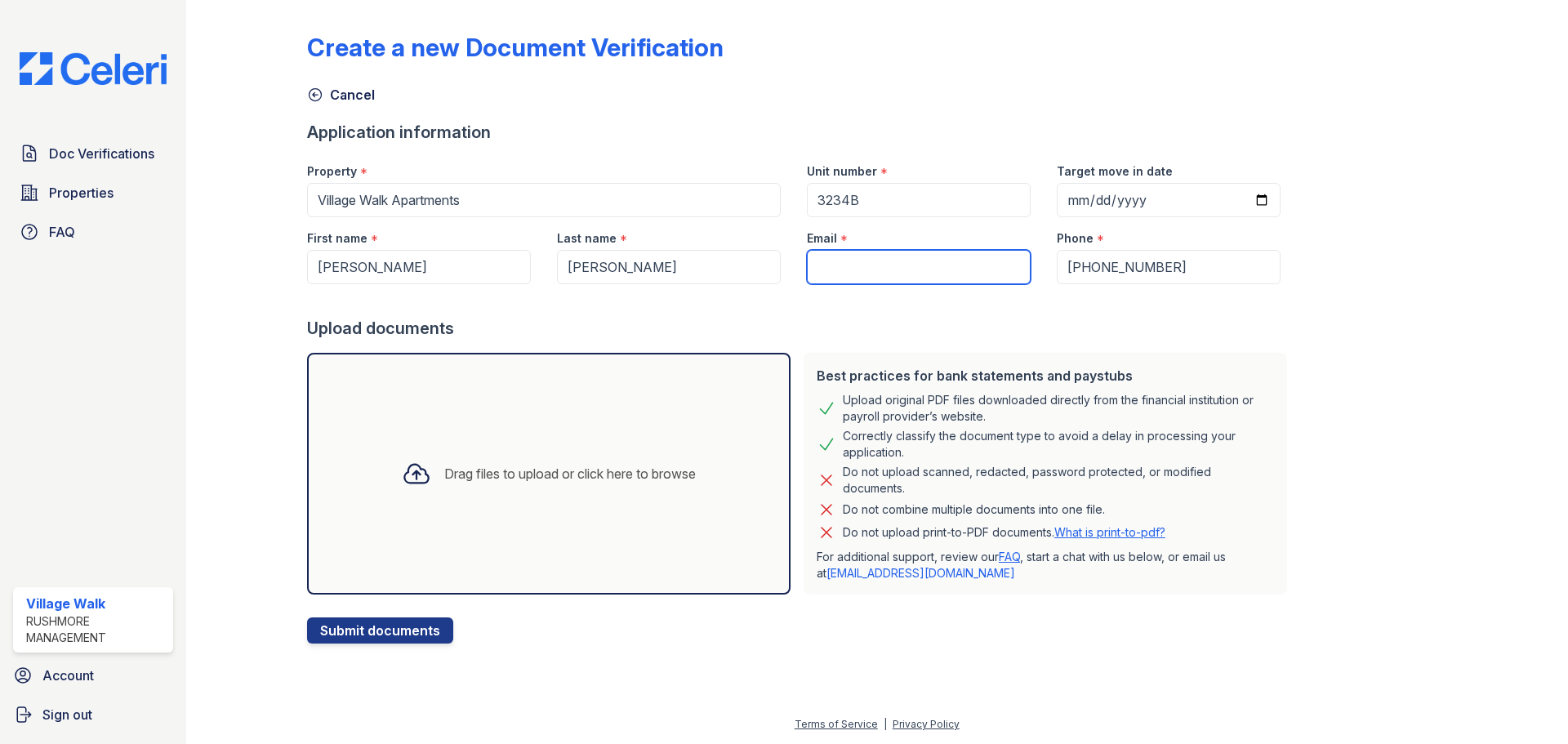
click at [909, 264] on input "Email" at bounding box center [919, 267] width 223 height 34
paste input "jasonkingsbury91@gmail.com"
type input "jasonkingsbury91@gmail.com"
click at [507, 500] on div "Drag files to upload or click here to browse" at bounding box center [549, 473] width 320 height 55
click at [743, 316] on div at bounding box center [800, 301] width 987 height 33
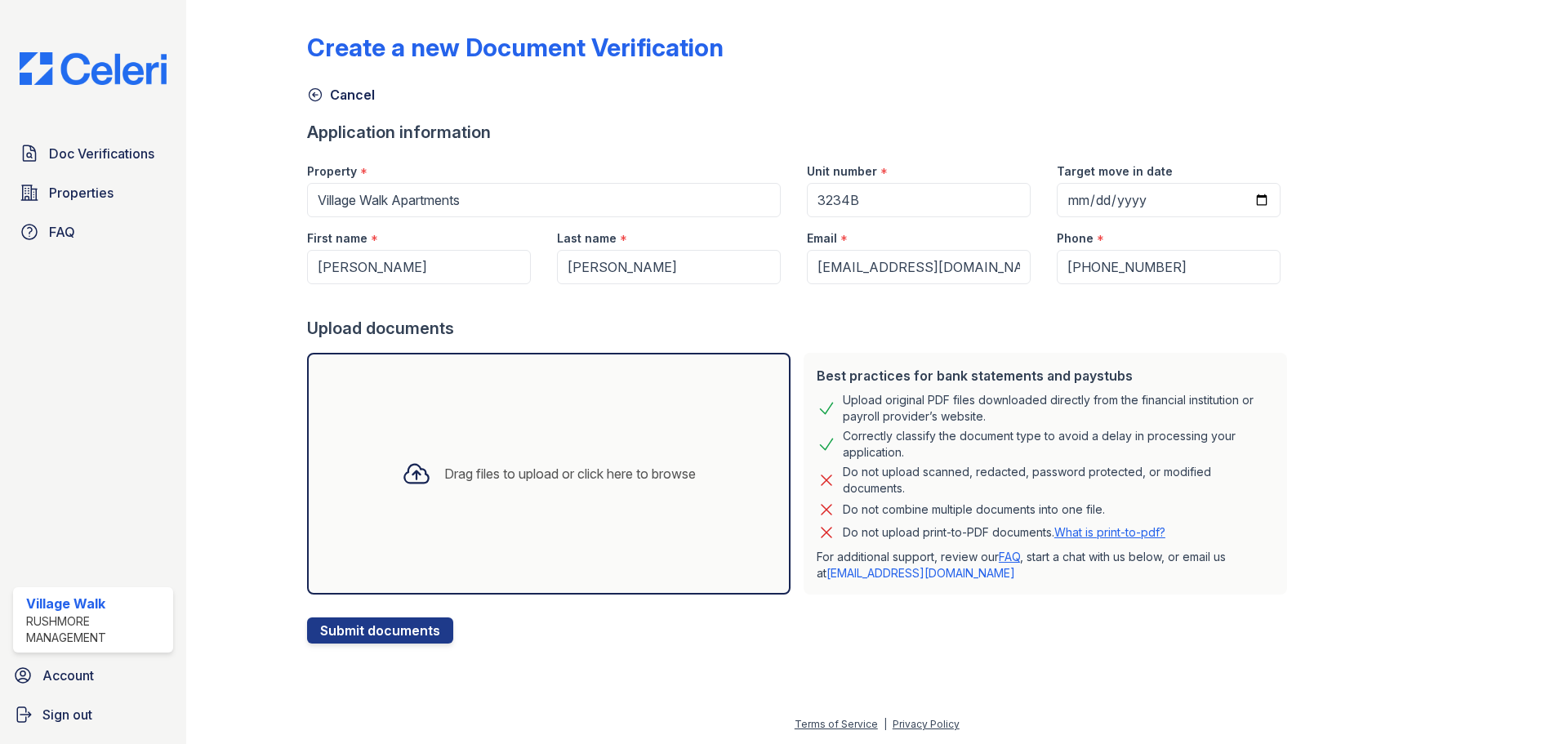
click at [485, 461] on div "Drag files to upload or click here to browse" at bounding box center [549, 473] width 320 height 55
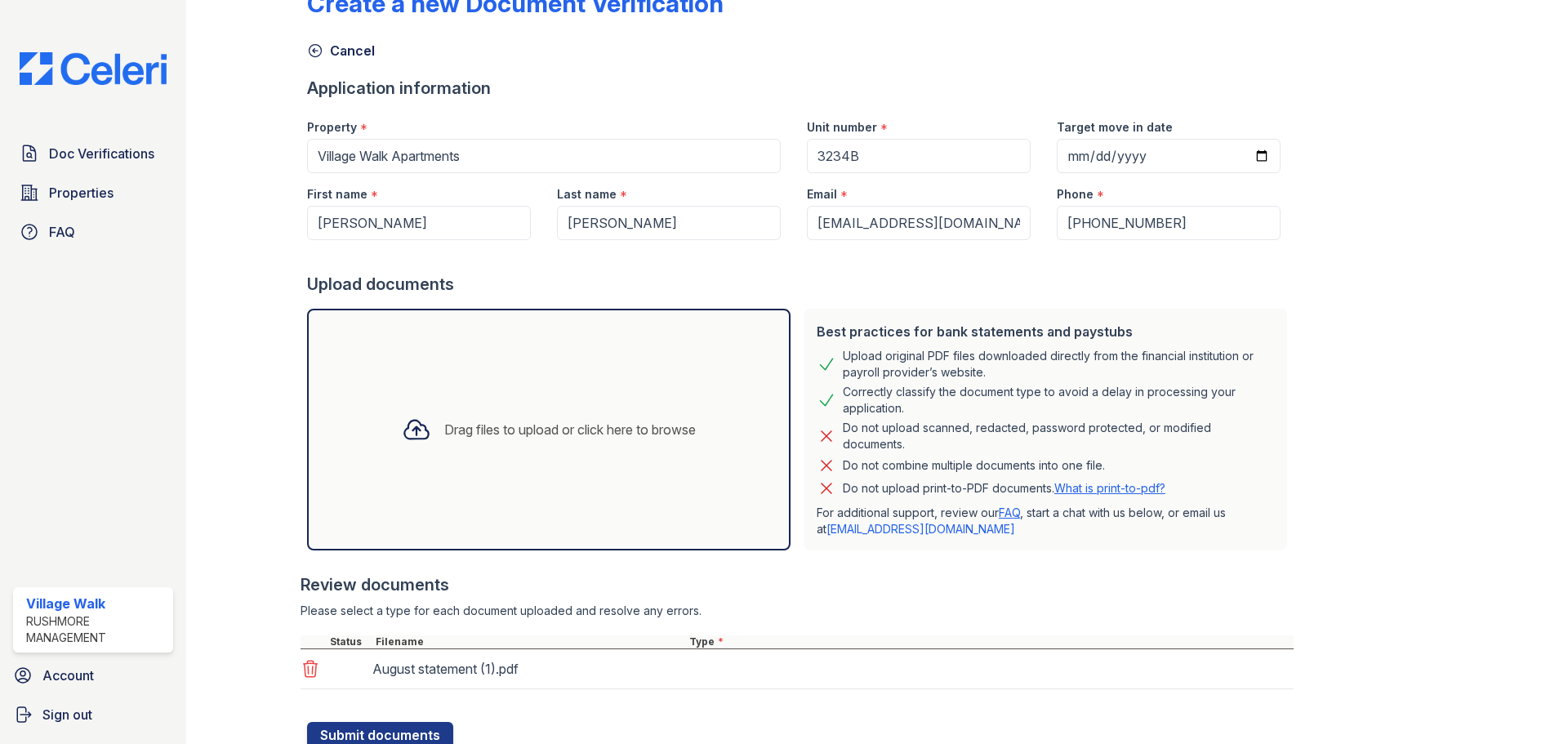
scroll to position [103, 0]
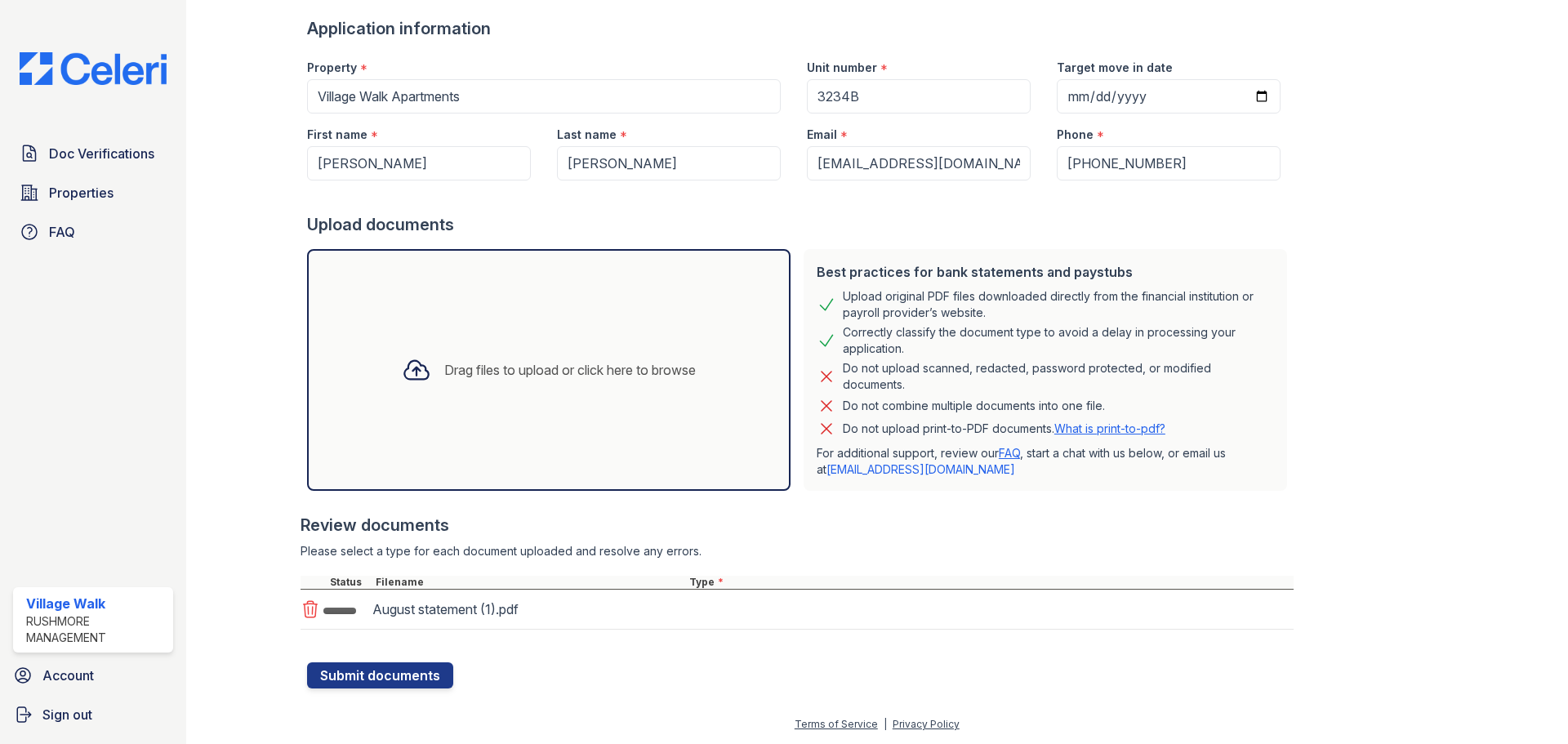
drag, startPoint x: 318, startPoint y: 606, endPoint x: 844, endPoint y: 56, distance: 761.0
click at [316, 608] on icon at bounding box center [310, 609] width 20 height 20
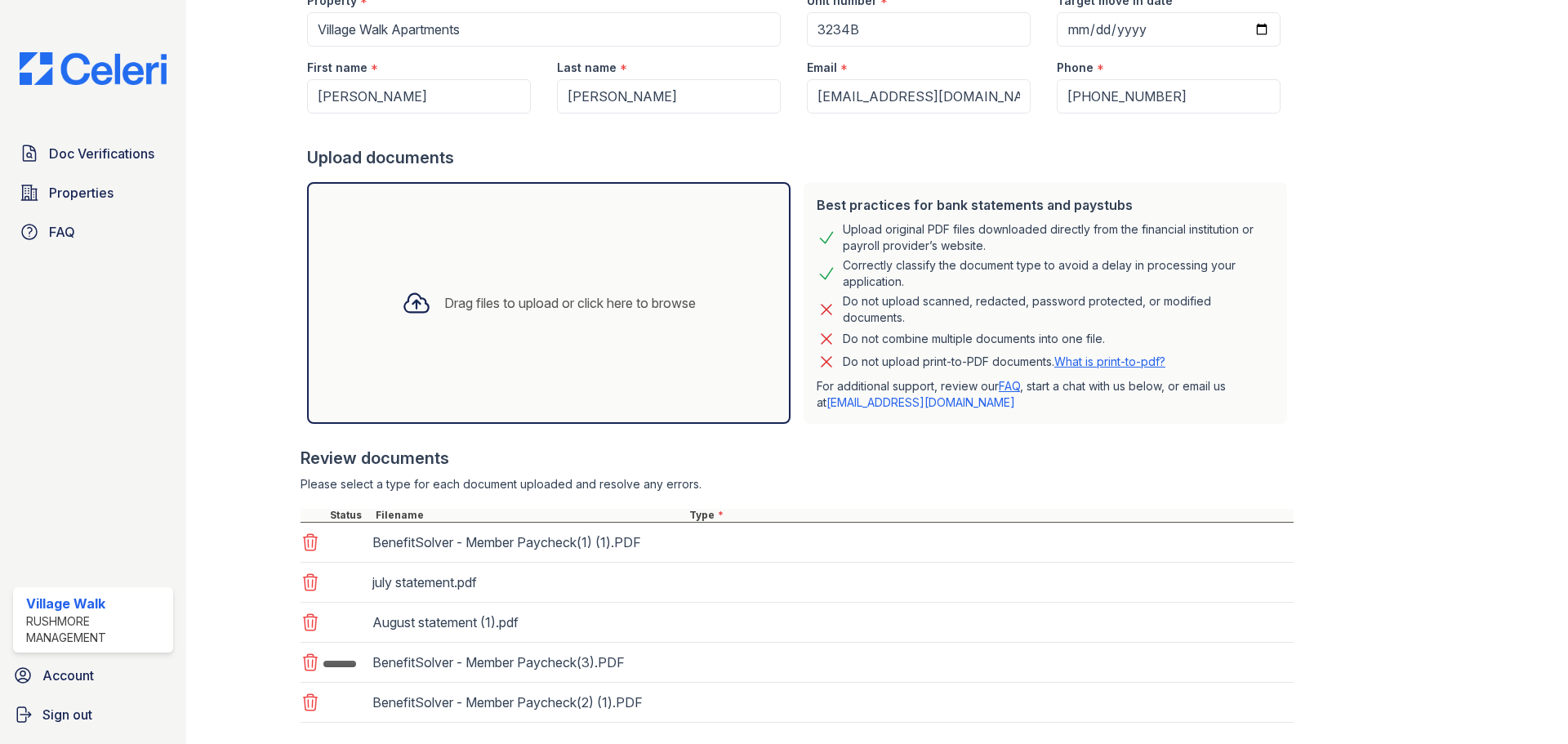
scroll to position [264, 0]
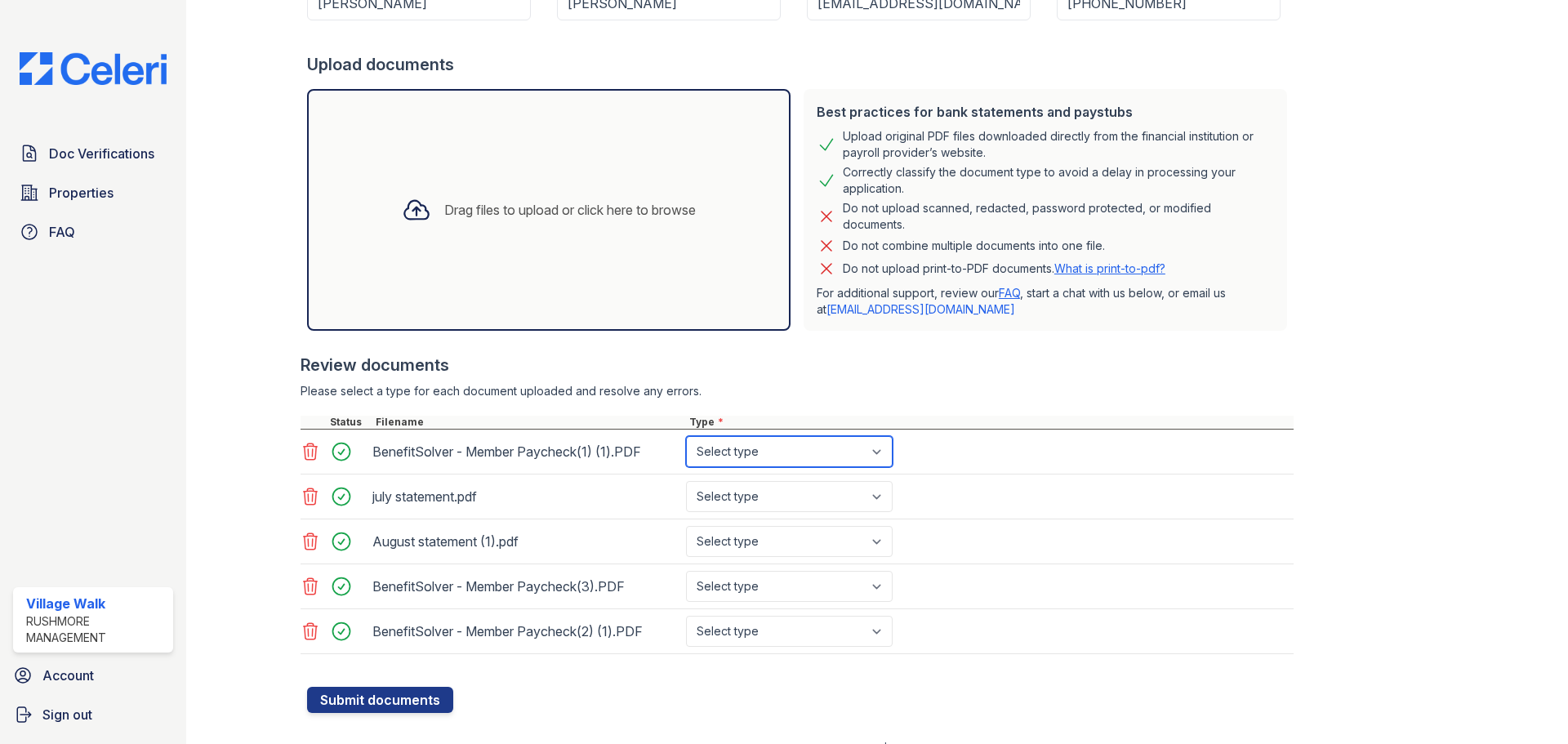
click at [874, 450] on select "Select type Paystub Bank Statement Offer Letter Tax Documents Benefit Award Let…" at bounding box center [789, 452] width 207 height 31
select select "paystub"
click at [686, 436] on select "Select type Paystub Bank Statement Offer Letter Tax Documents Benefit Award Let…" at bounding box center [789, 452] width 207 height 31
click at [806, 493] on select "Select type Paystub Bank Statement Offer Letter Tax Documents Benefit Award Let…" at bounding box center [789, 497] width 207 height 31
select select "bank_statement"
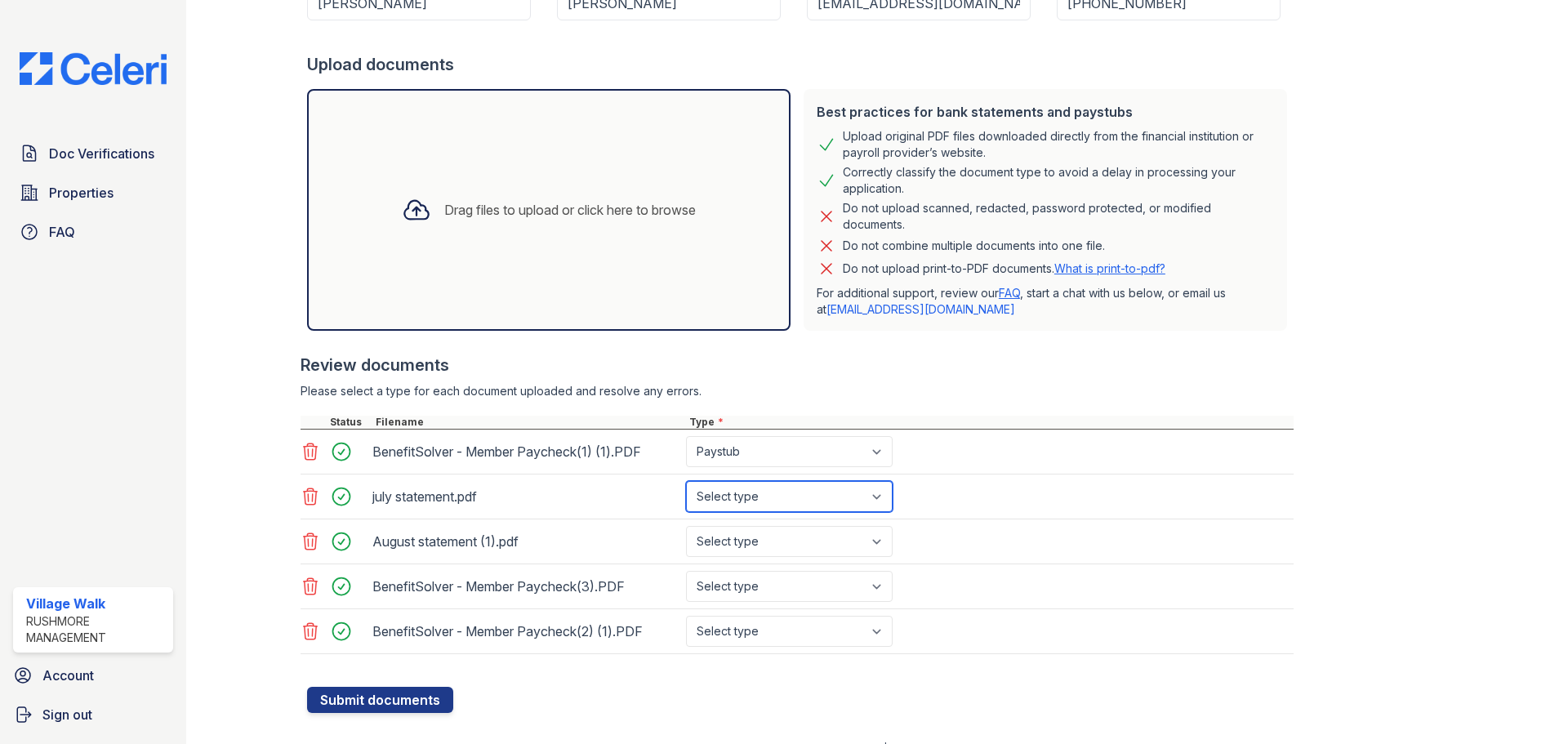
click at [686, 481] on select "Select type Paystub Bank Statement Offer Letter Tax Documents Benefit Award Let…" at bounding box center [789, 497] width 207 height 31
click at [803, 560] on div "August statement (1).pdf Select type Paystub Bank Statement Offer Letter Tax Do…" at bounding box center [796, 541] width 993 height 45
click at [812, 535] on select "Select type Paystub Bank Statement Offer Letter Tax Documents Benefit Award Let…" at bounding box center [789, 541] width 207 height 31
select select "bank_statement"
click at [686, 526] on select "Select type Paystub Bank Statement Offer Letter Tax Documents Benefit Award Let…" at bounding box center [789, 541] width 207 height 31
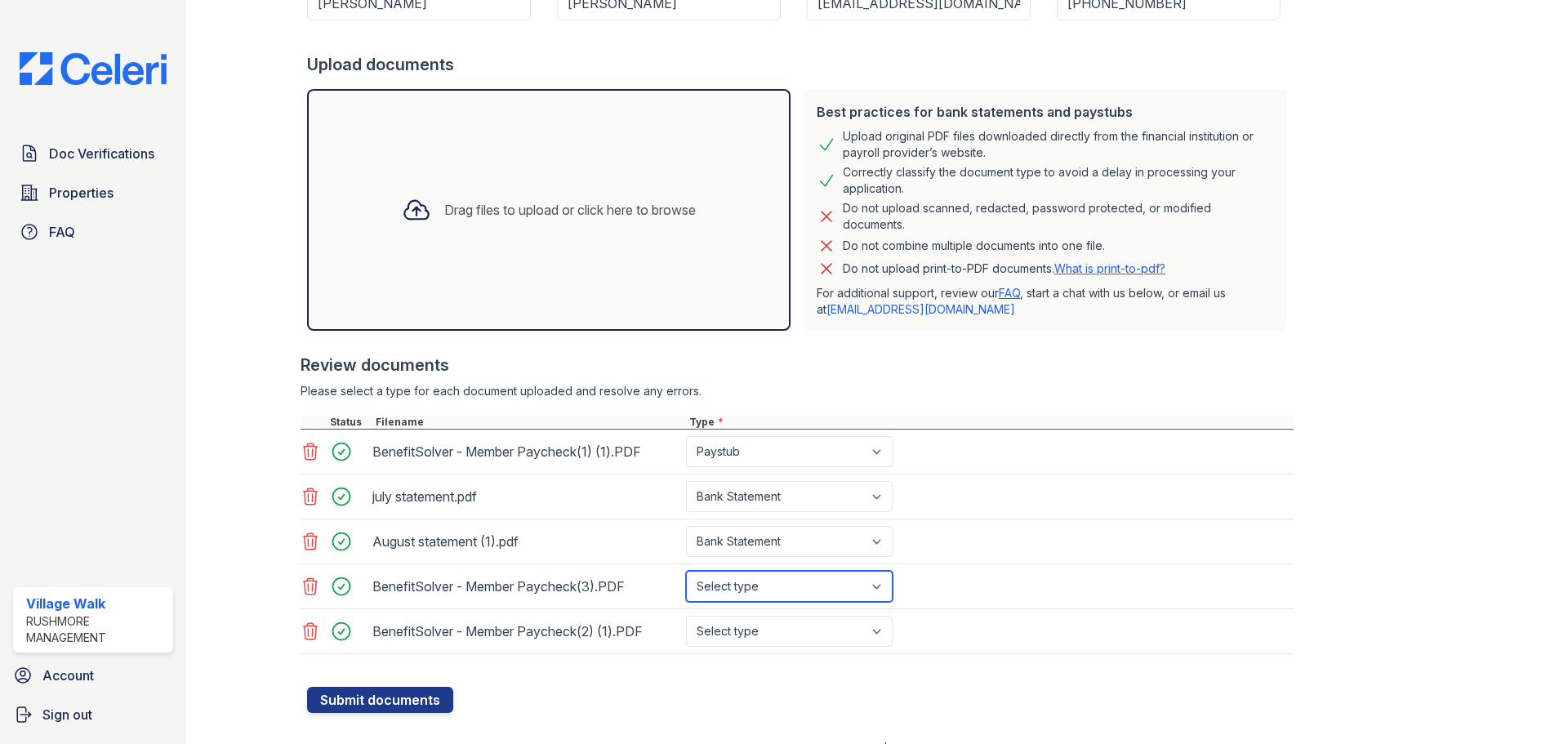
click at [807, 591] on select "Select type Paystub Bank Statement Offer Letter Tax Documents Benefit Award Let…" at bounding box center [789, 586] width 207 height 31
select select "paystub"
click at [686, 571] on select "Select type Paystub Bank Statement Offer Letter Tax Documents Benefit Award Let…" at bounding box center [789, 586] width 207 height 31
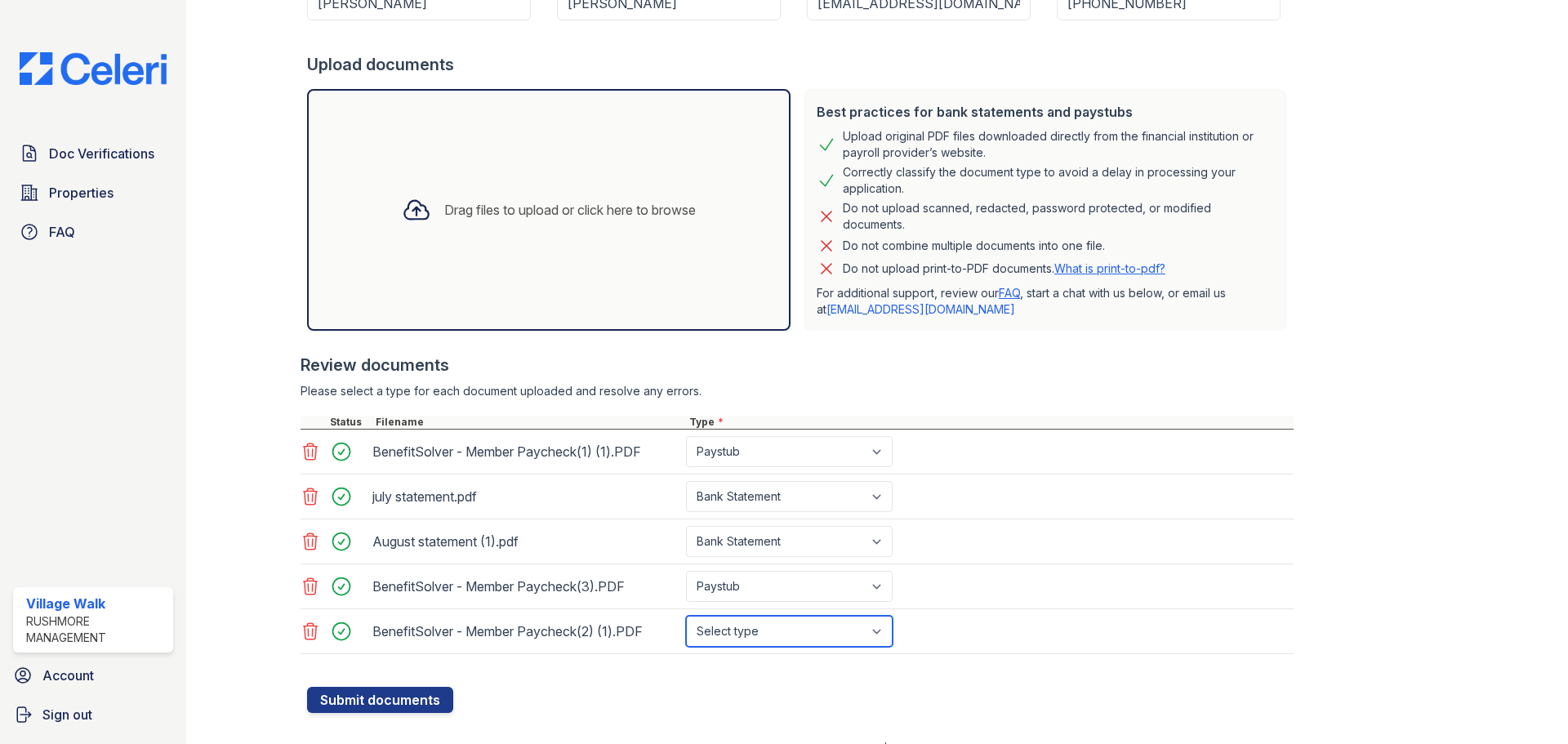
click at [820, 628] on select "Select type Paystub Bank Statement Offer Letter Tax Documents Benefit Award Let…" at bounding box center [789, 631] width 207 height 31
select select "paystub"
click at [686, 616] on select "Select type Paystub Bank Statement Offer Letter Tax Documents Benefit Award Let…" at bounding box center [789, 631] width 207 height 31
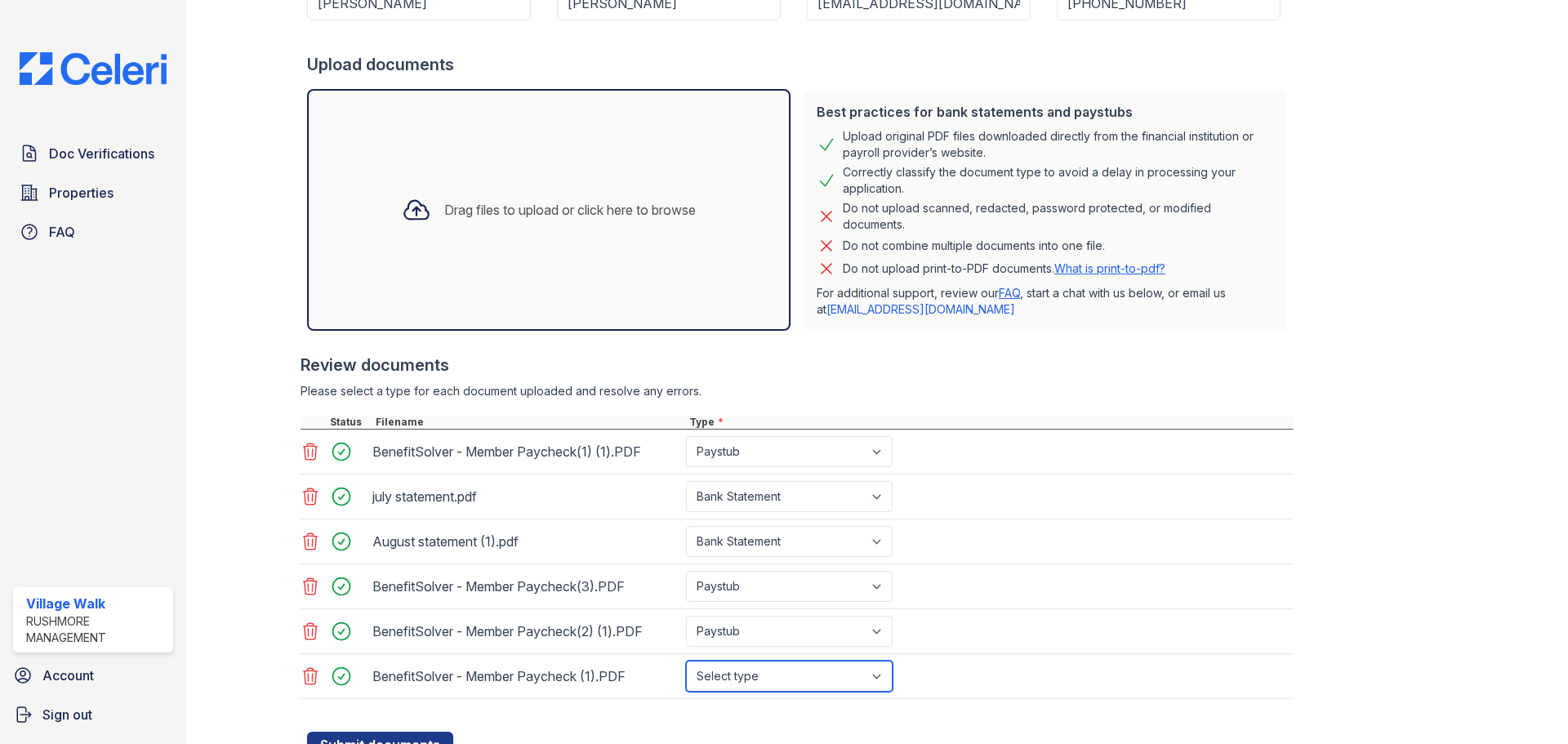
click at [863, 676] on select "Select type Paystub Bank Statement Offer Letter Tax Documents Benefit Award Let…" at bounding box center [789, 676] width 207 height 31
select select "paystub"
click at [686, 660] on select "Select type Paystub Bank Statement Offer Letter Tax Documents Benefit Award Let…" at bounding box center [789, 676] width 207 height 31
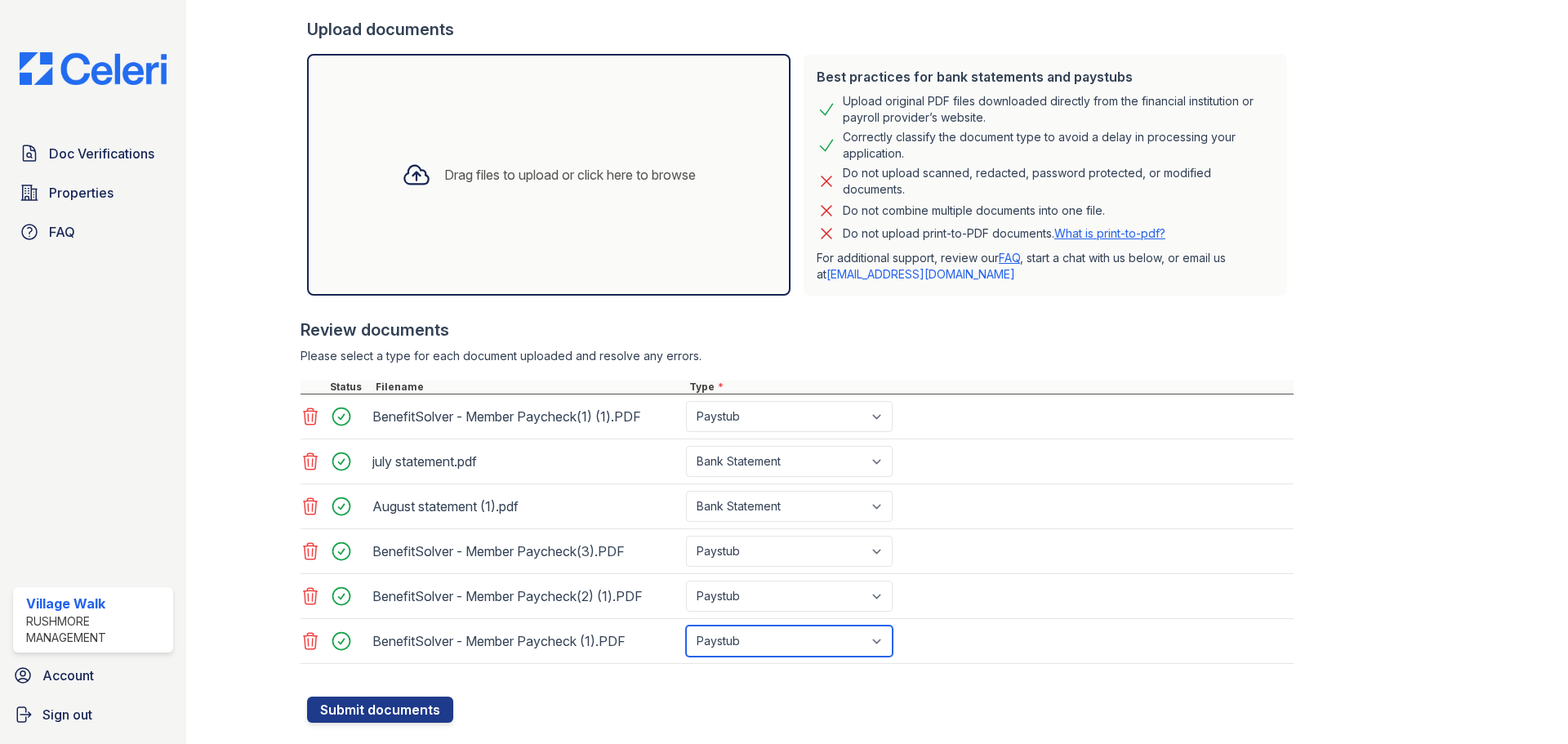
scroll to position [333, 0]
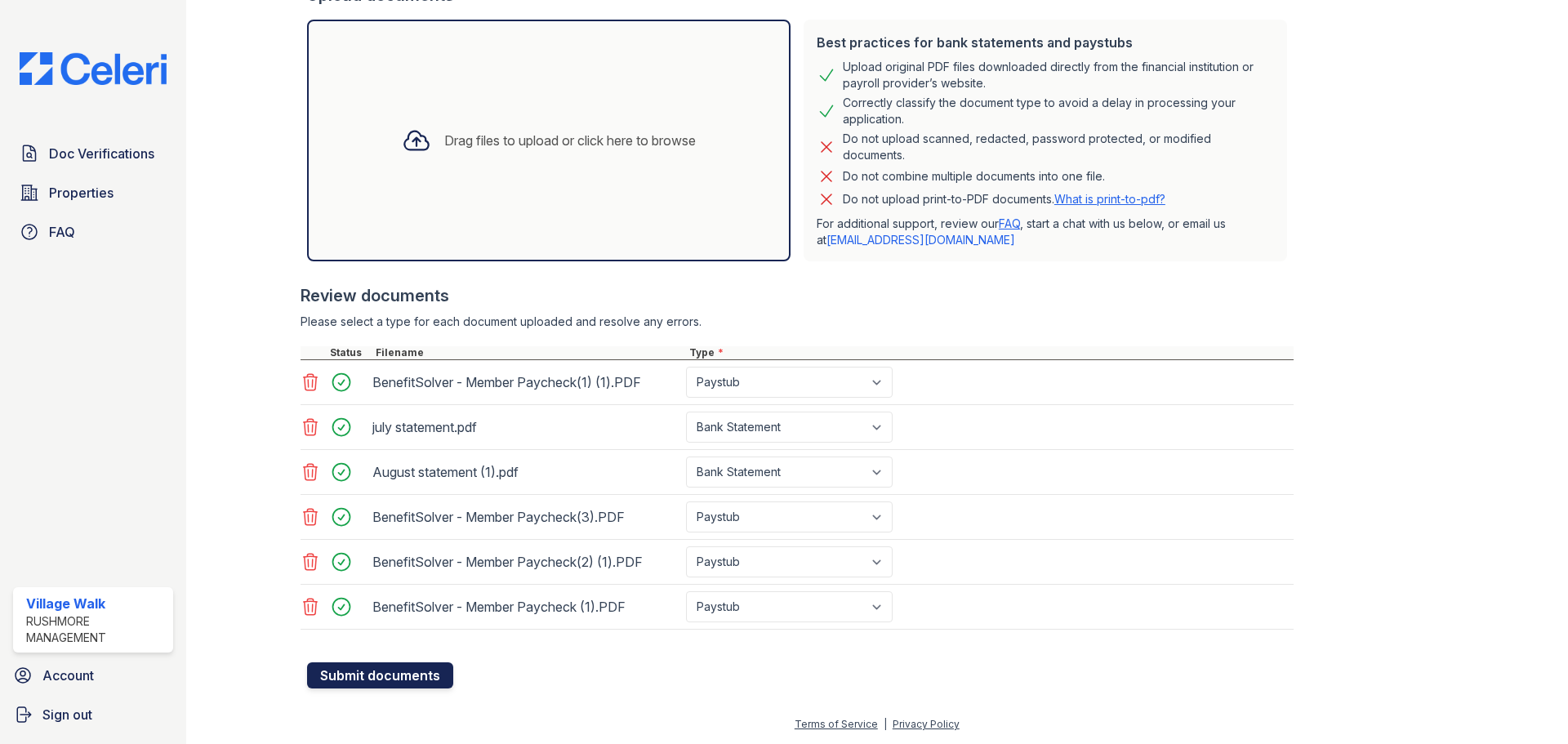
click at [398, 679] on button "Submit documents" at bounding box center [380, 675] width 147 height 26
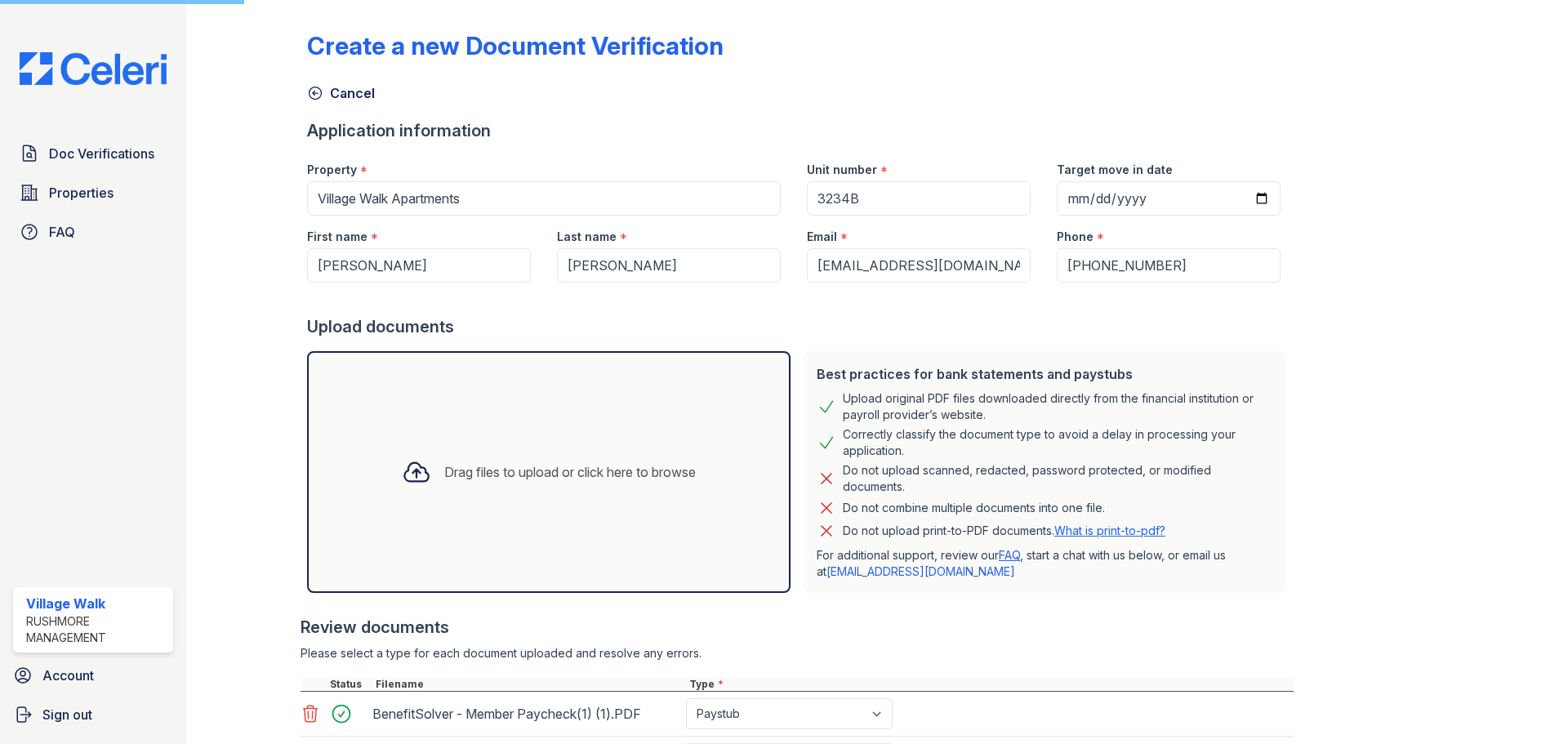
scroll to position [0, 0]
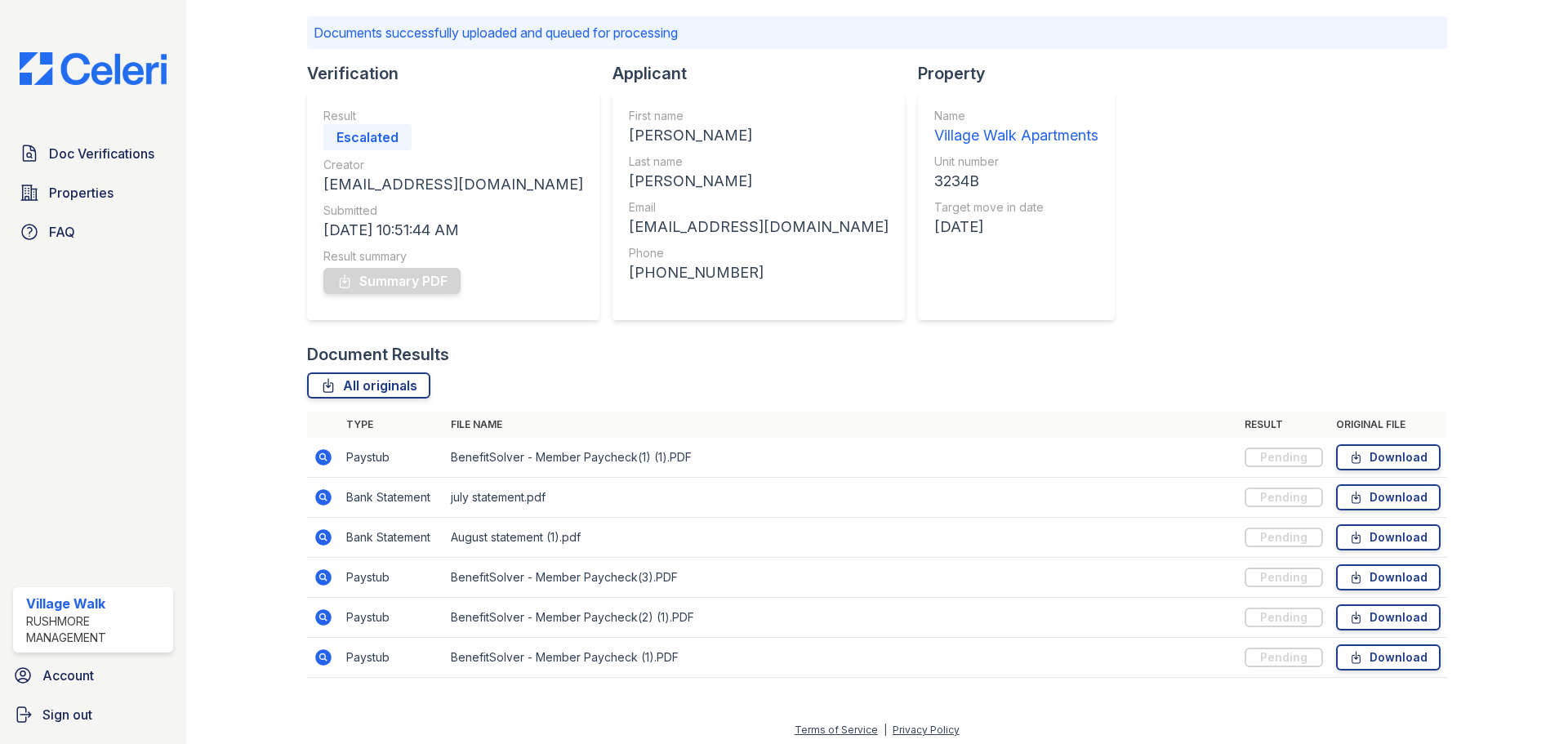
scroll to position [110, 0]
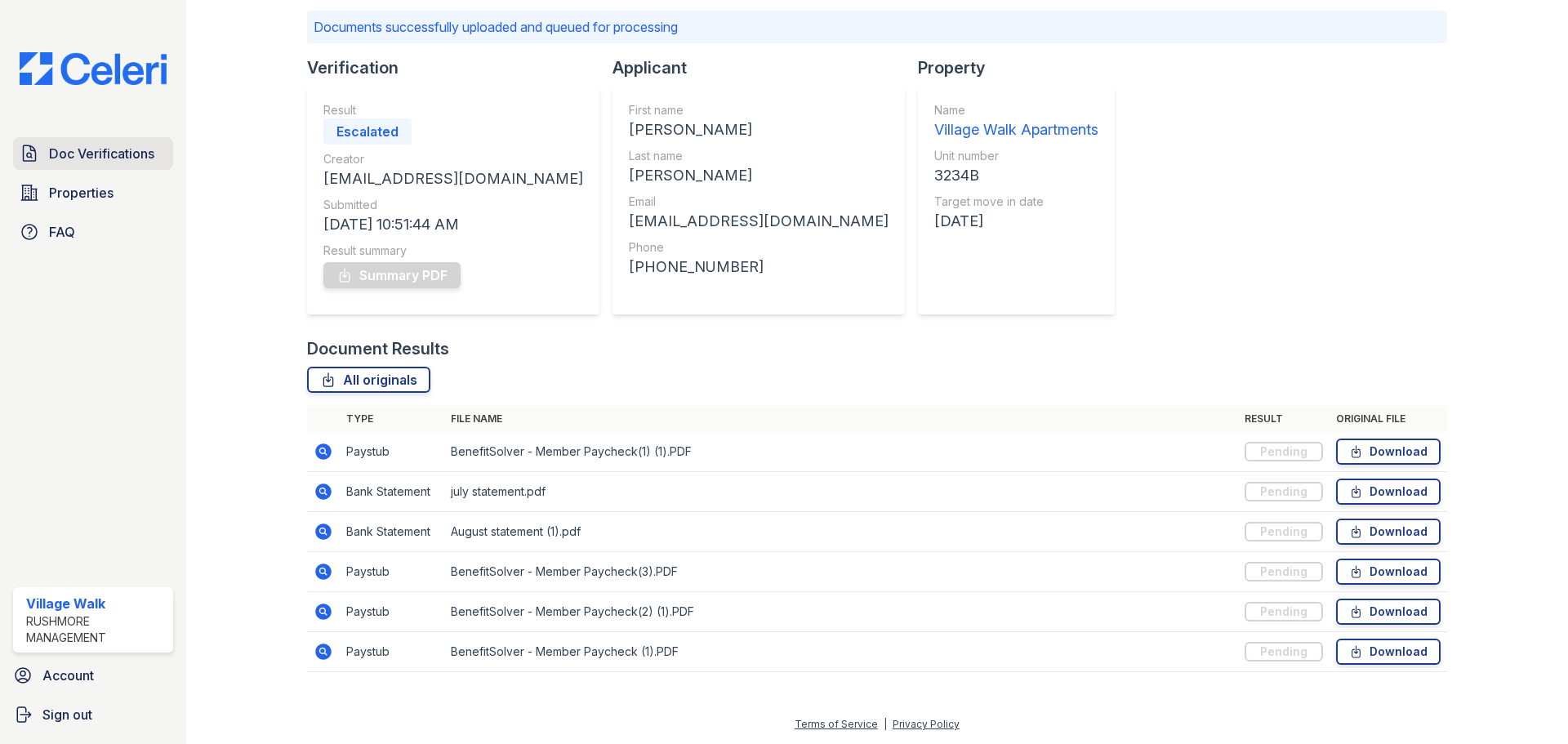
click at [114, 147] on span "Doc Verifications" at bounding box center [102, 153] width 105 height 20
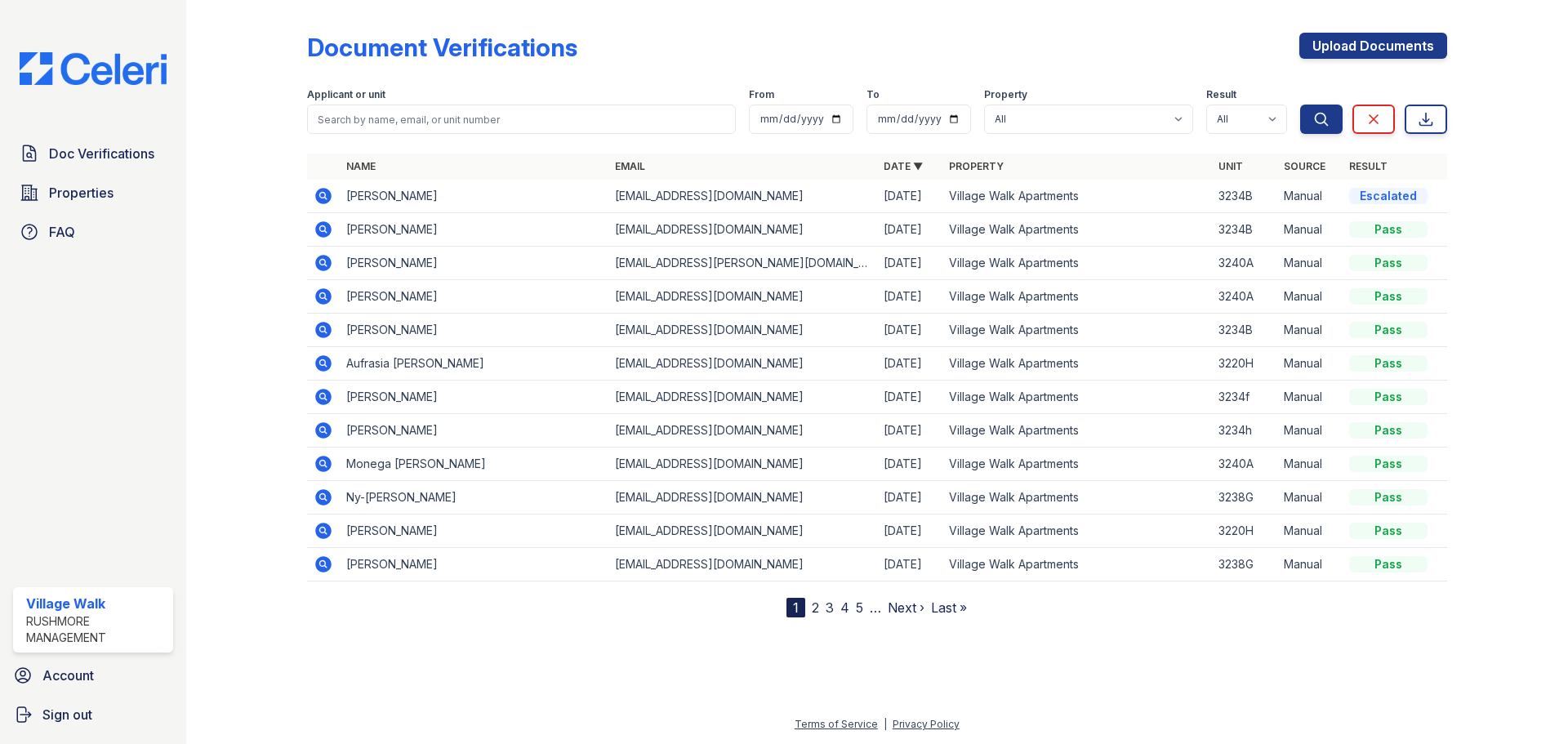
click at [1374, 228] on div "Pass" at bounding box center [1388, 229] width 78 height 16
click at [353, 226] on td "Alexis Shea Shea" at bounding box center [474, 229] width 269 height 34
click at [1419, 53] on link "Upload Documents" at bounding box center [1373, 46] width 147 height 26
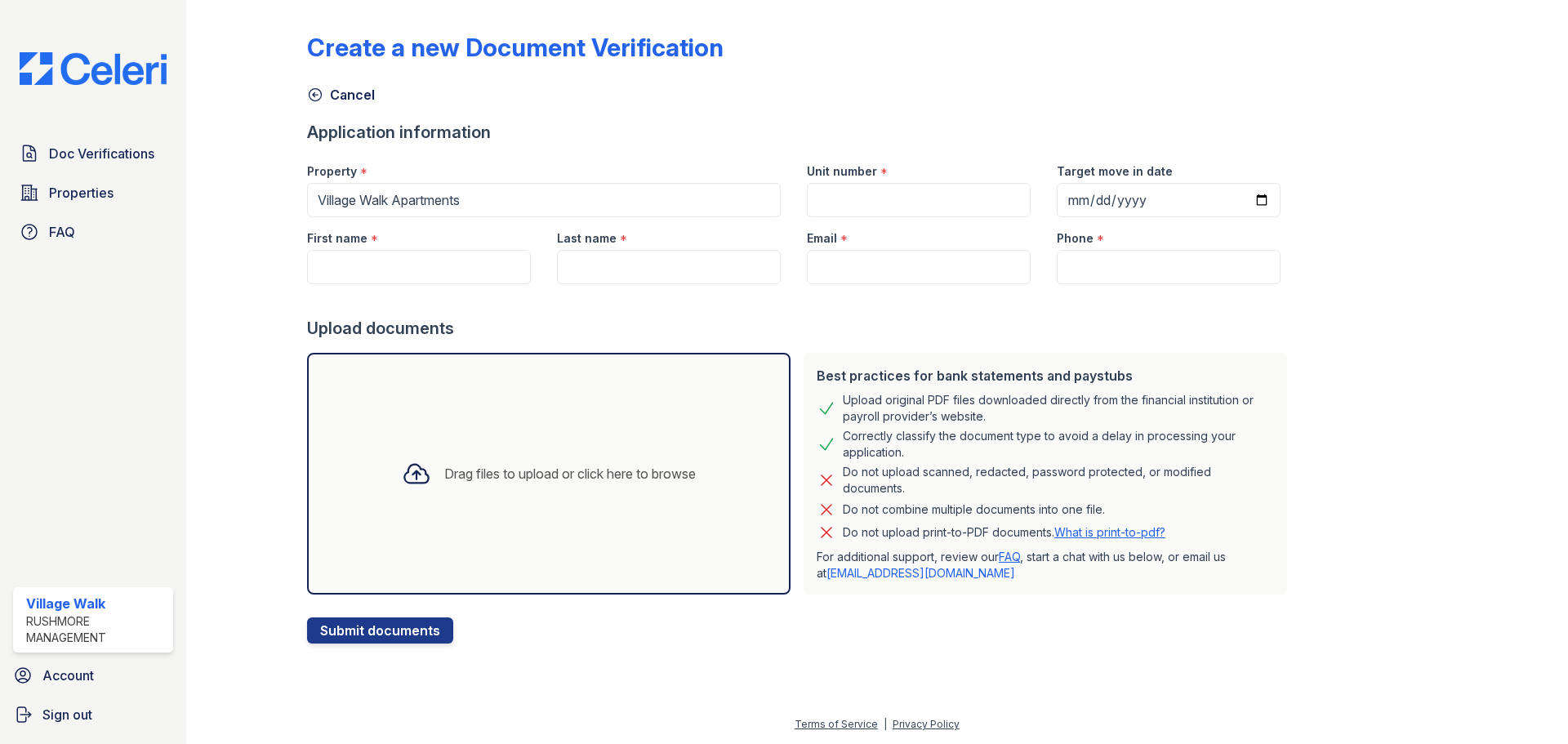
click at [616, 497] on div "Drag files to upload or click here to browse" at bounding box center [549, 473] width 320 height 55
click at [484, 463] on div "Drag files to upload or click here to browse" at bounding box center [549, 473] width 320 height 55
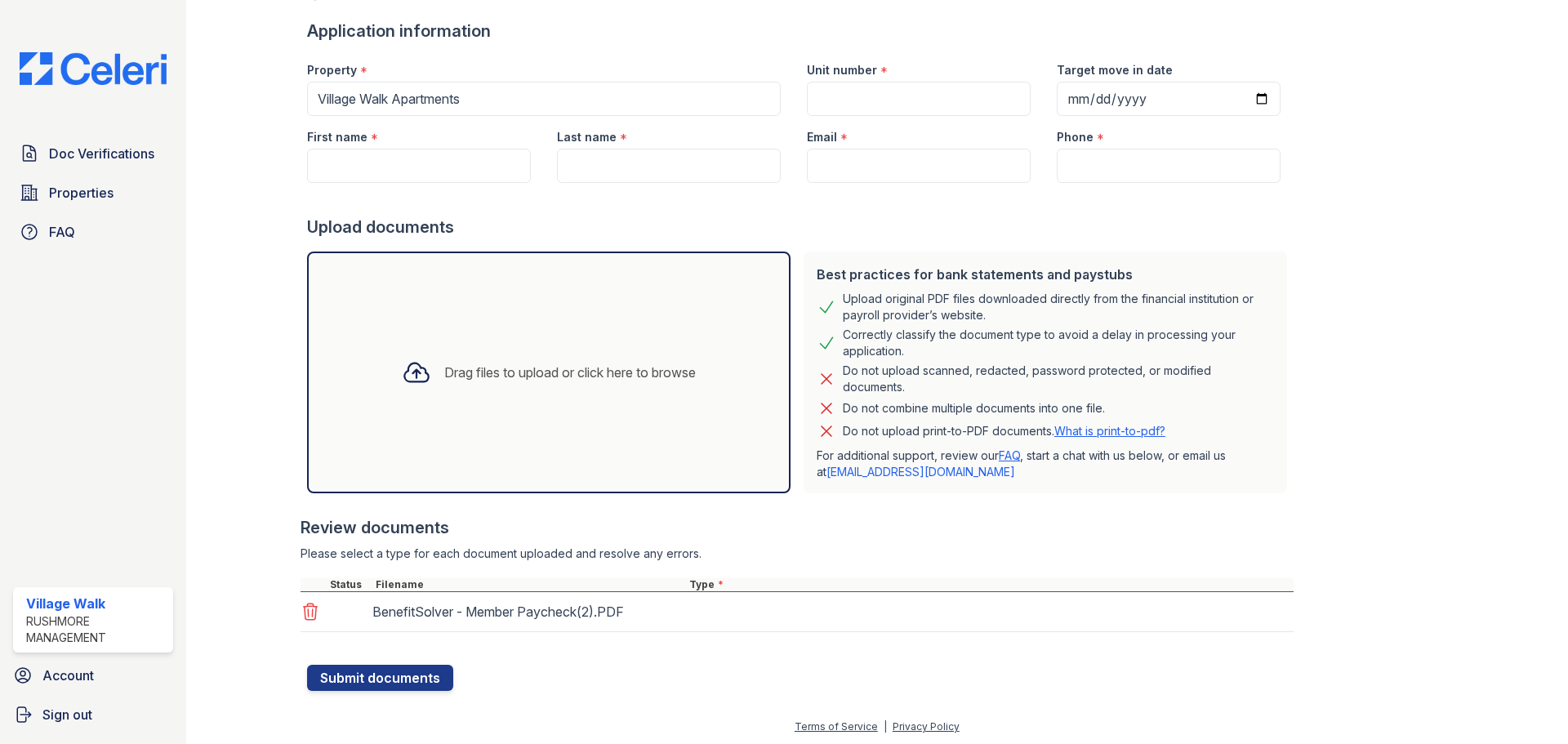
scroll to position [103, 0]
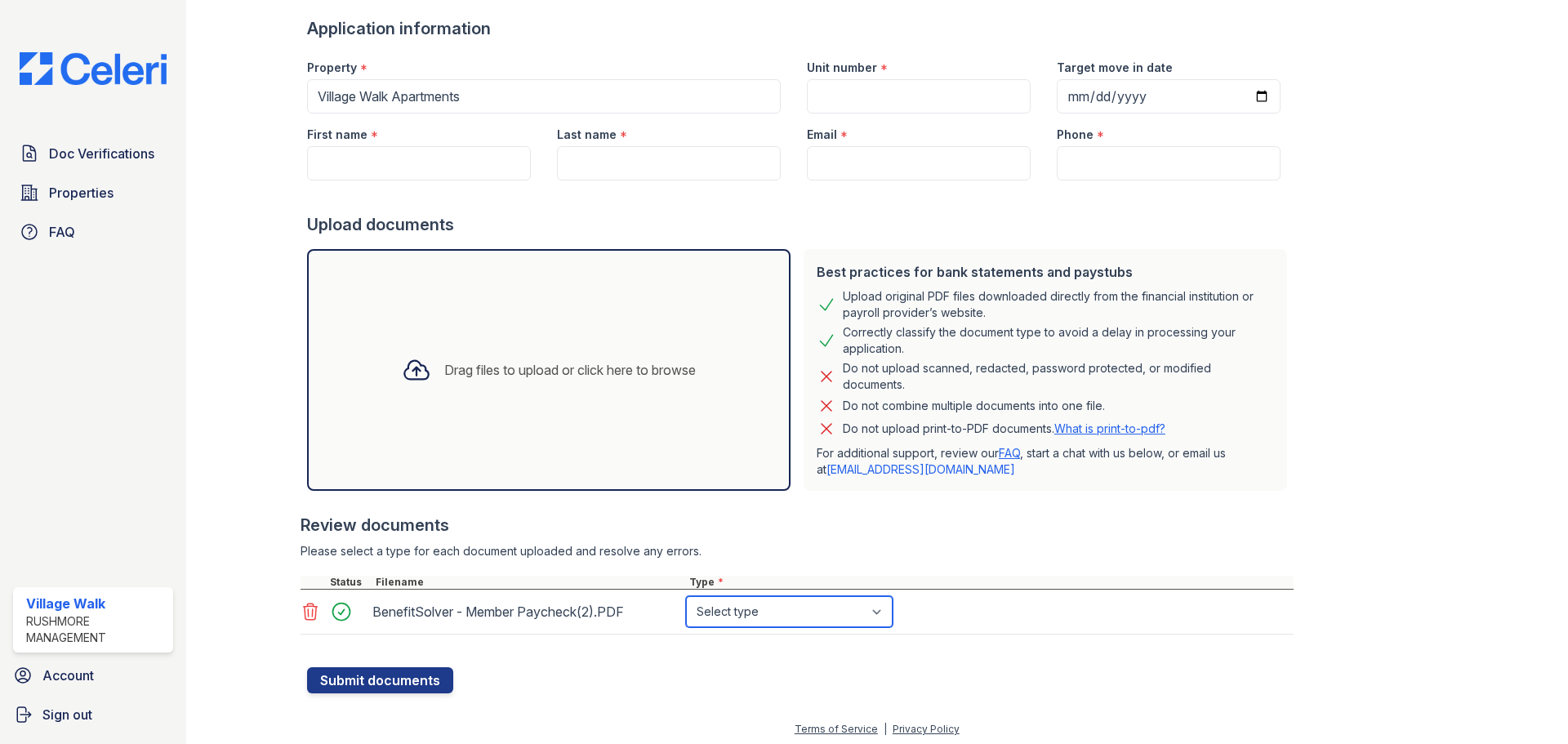
click at [889, 612] on select "Select type Paystub Bank Statement Offer Letter Tax Documents Benefit Award Let…" at bounding box center [789, 611] width 207 height 31
click at [1031, 671] on form "Application information Property * Village Walk Apartments Unit number * Target…" at bounding box center [800, 355] width 987 height 676
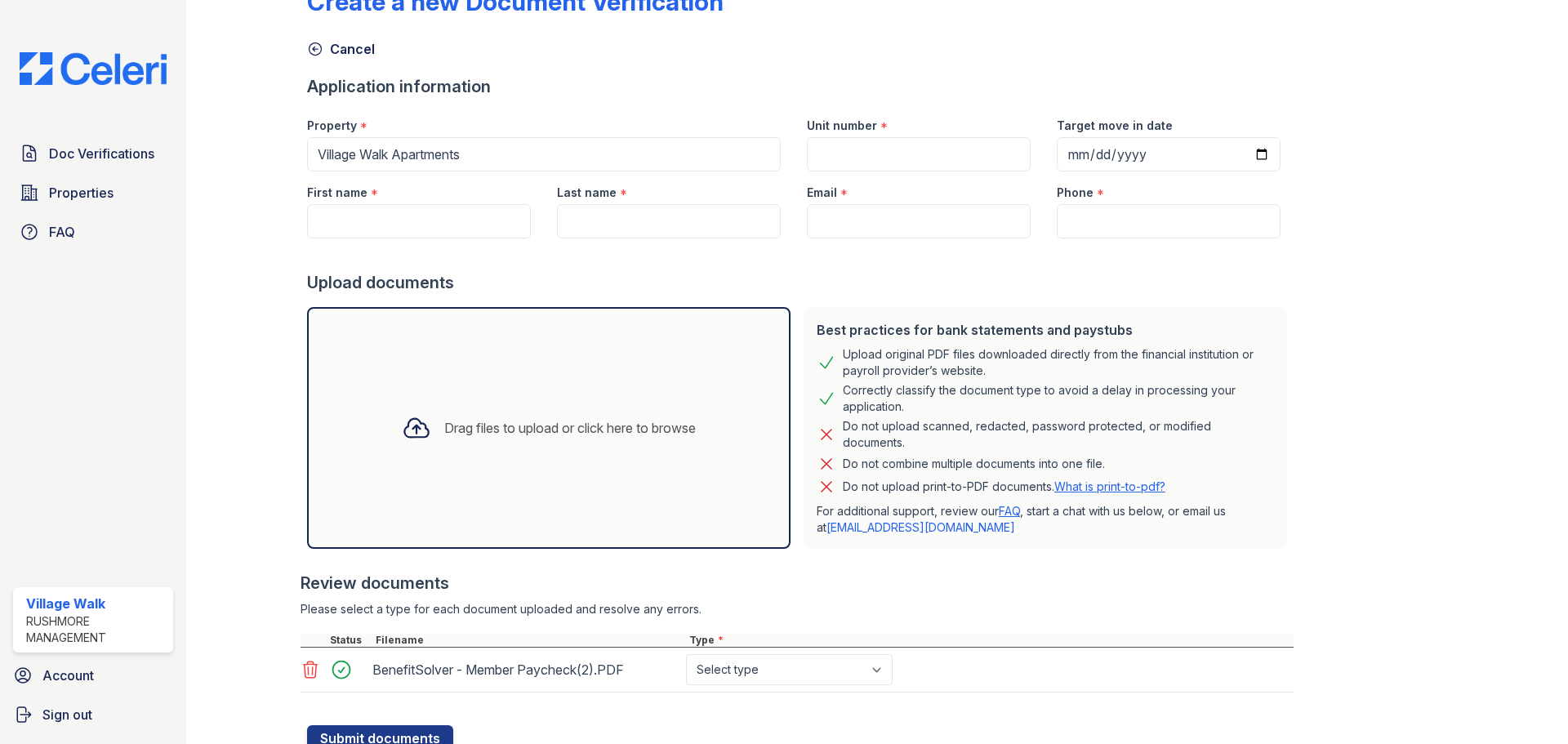
scroll to position [0, 0]
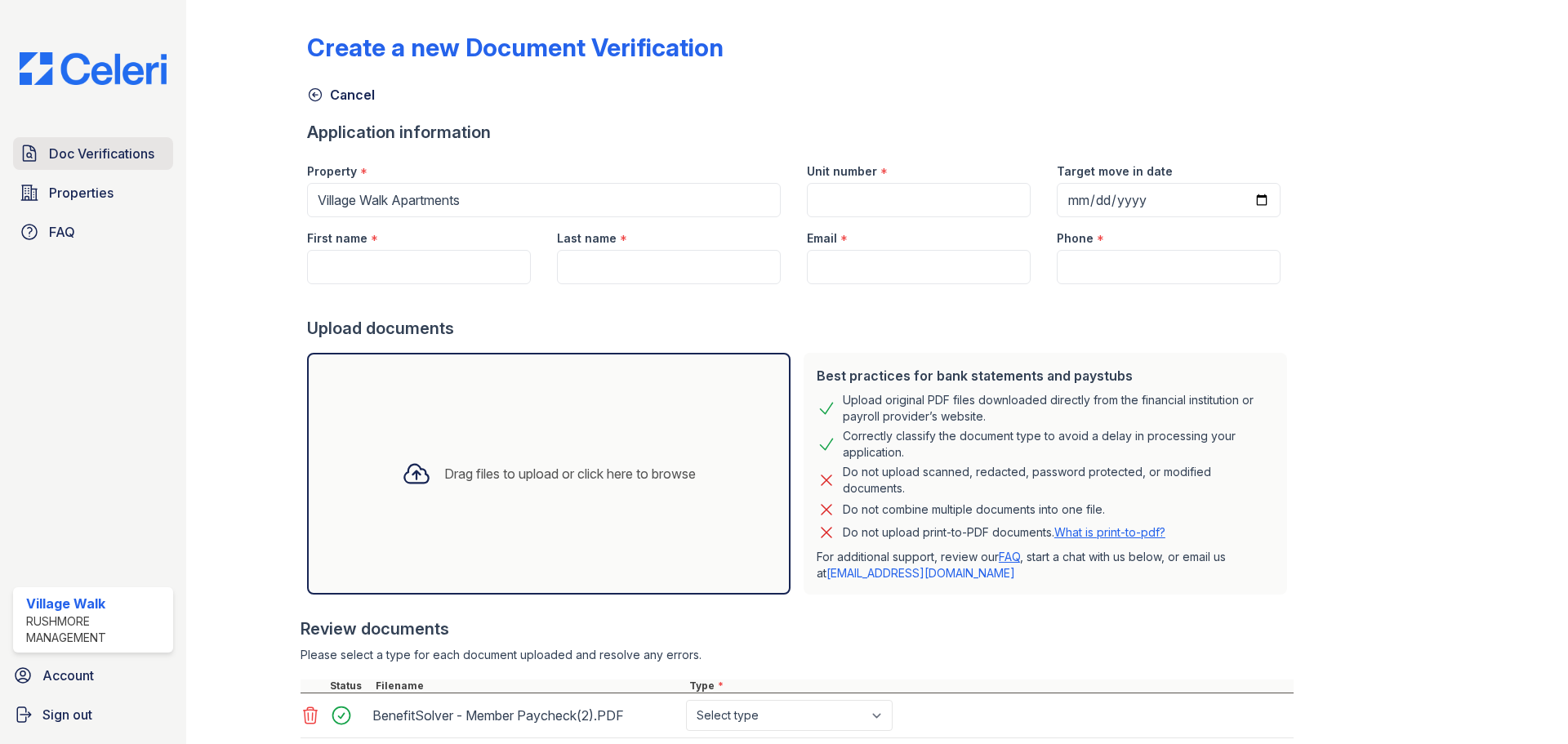
click at [95, 166] on link "Doc Verifications" at bounding box center [93, 153] width 160 height 33
